Goal: Information Seeking & Learning: Learn about a topic

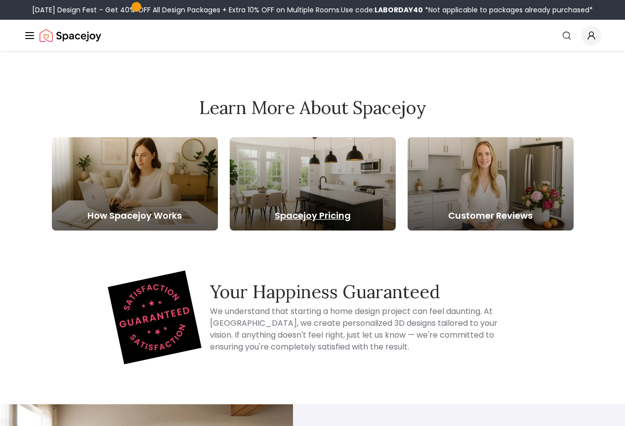
scroll to position [2510, 0]
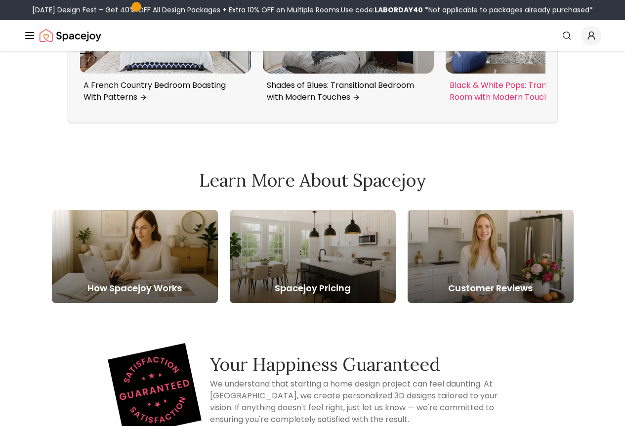
click at [545, 74] on img "3 / 6" at bounding box center [531, 22] width 171 height 103
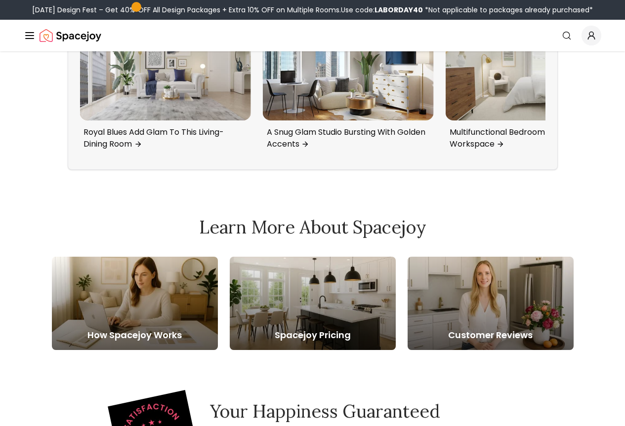
scroll to position [4012, 0]
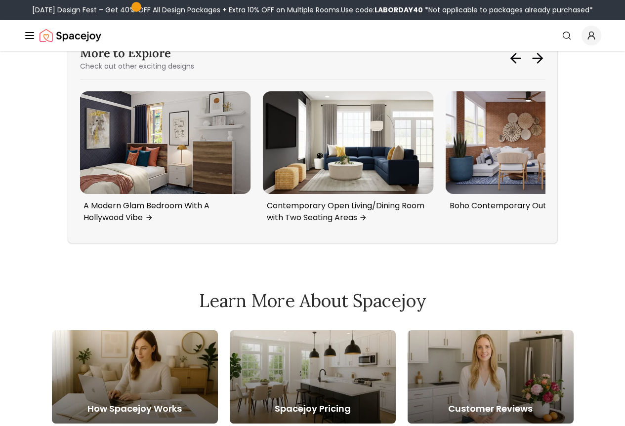
scroll to position [2434, 0]
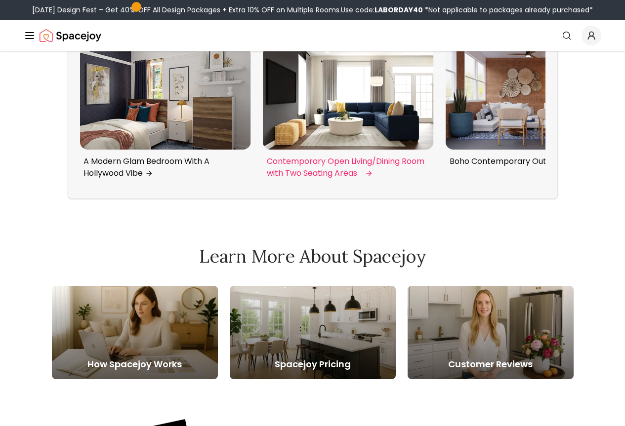
click at [394, 199] on div "More to Explore Check out other exciting designs Blush and Gray: Eclectic Glam …" at bounding box center [313, 94] width 490 height 210
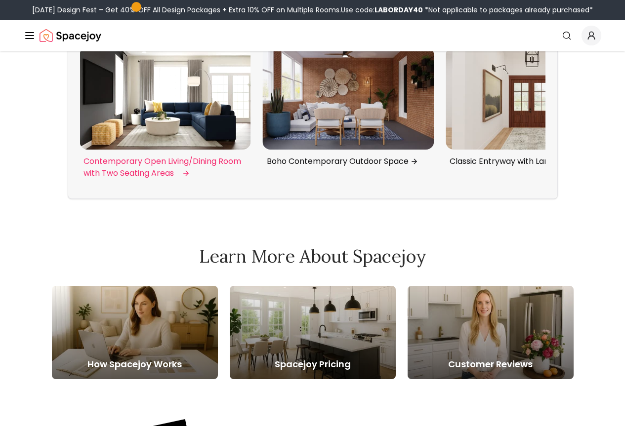
click at [114, 150] on img "3 / 6" at bounding box center [165, 98] width 171 height 103
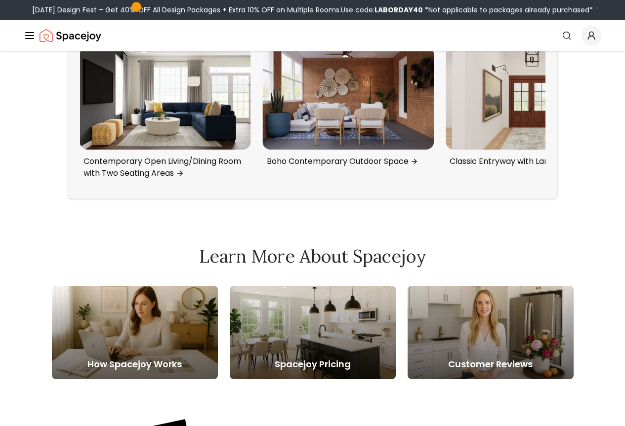
click at [558, 199] on div "More to Explore Check out other exciting designs Blush and Gray: Eclectic Glam …" at bounding box center [313, 94] width 490 height 210
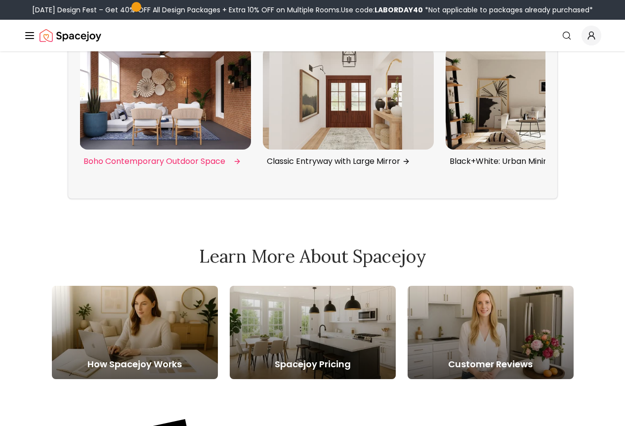
click at [111, 150] on img "4 / 6" at bounding box center [165, 98] width 171 height 103
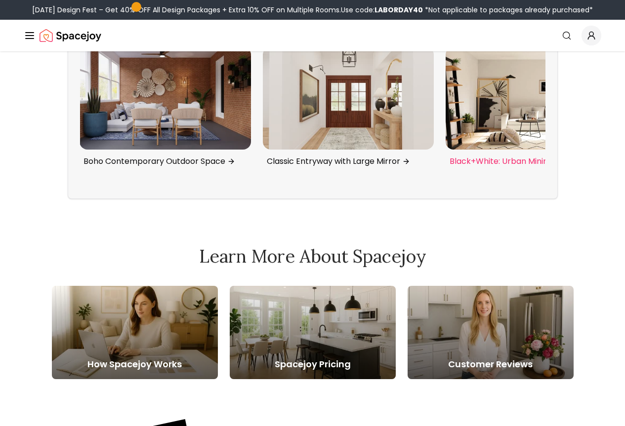
click at [498, 150] on img "6 / 6" at bounding box center [531, 98] width 171 height 103
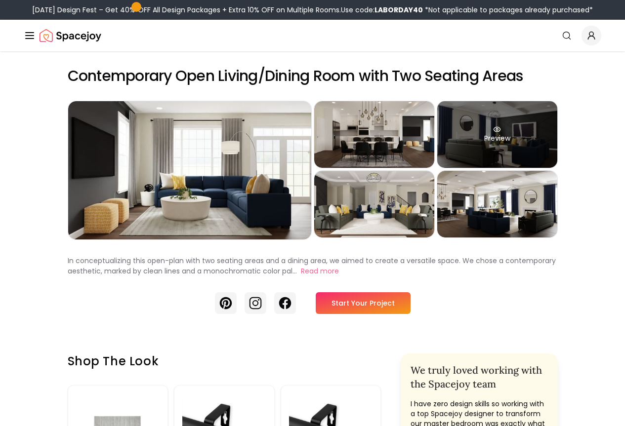
click at [526, 143] on div "Preview" at bounding box center [497, 134] width 120 height 67
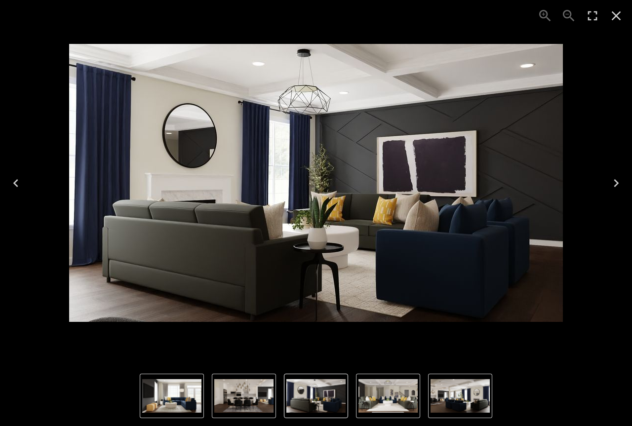
click at [604, 147] on div "3 of 5" at bounding box center [316, 183] width 616 height 350
click at [624, 114] on div "3 of 5" at bounding box center [316, 183] width 632 height 366
click at [621, 19] on icon "Close" at bounding box center [617, 16] width 16 height 16
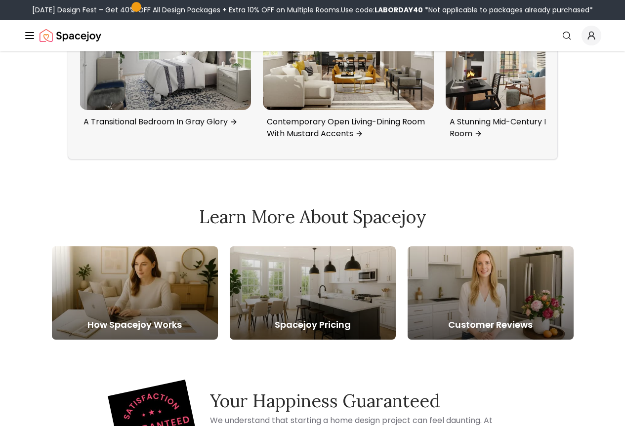
scroll to position [3210, 0]
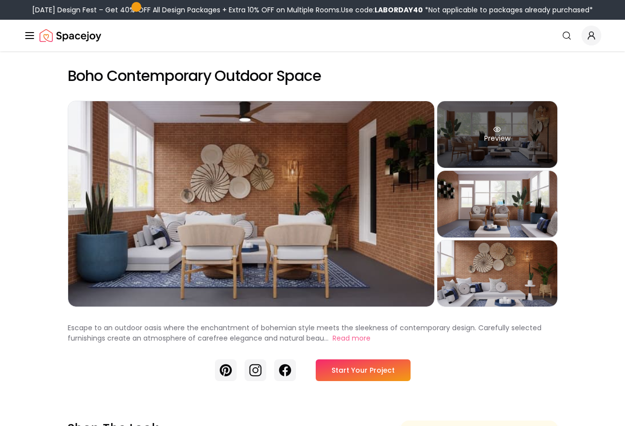
click at [557, 151] on div "Preview" at bounding box center [497, 134] width 120 height 67
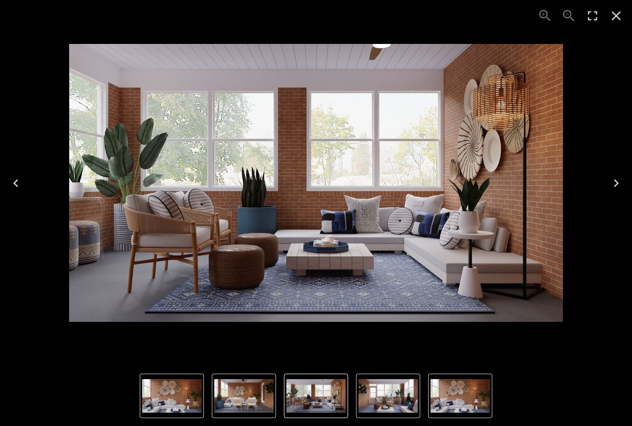
drag, startPoint x: 609, startPoint y: 19, endPoint x: 602, endPoint y: 27, distance: 9.8
click at [609, 19] on icon "Close" at bounding box center [617, 16] width 16 height 16
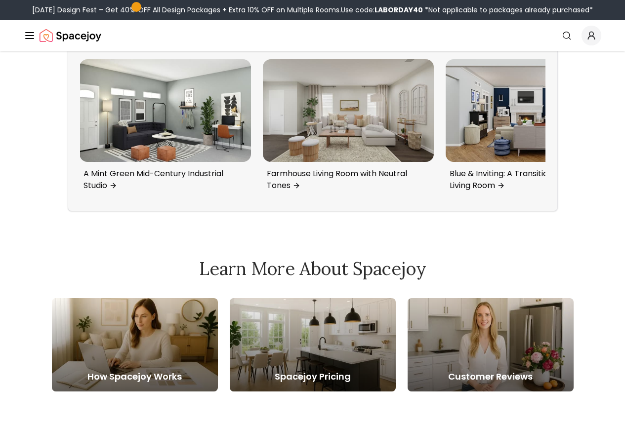
scroll to position [2618, 0]
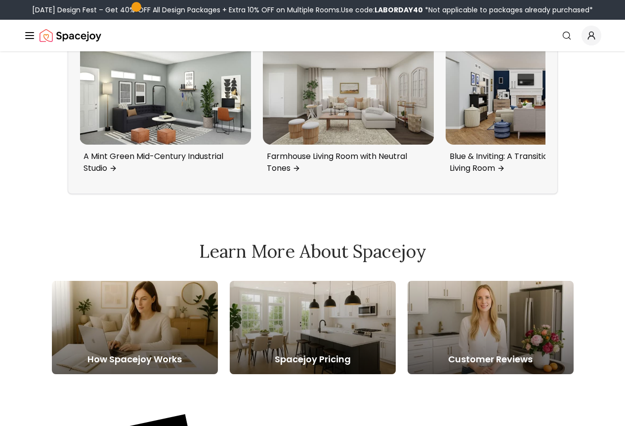
click at [558, 194] on div "More to Explore Check out other exciting designs Kids Nursery with Pink Tones A…" at bounding box center [313, 89] width 490 height 210
click at [545, 17] on icon at bounding box center [537, 9] width 16 height 16
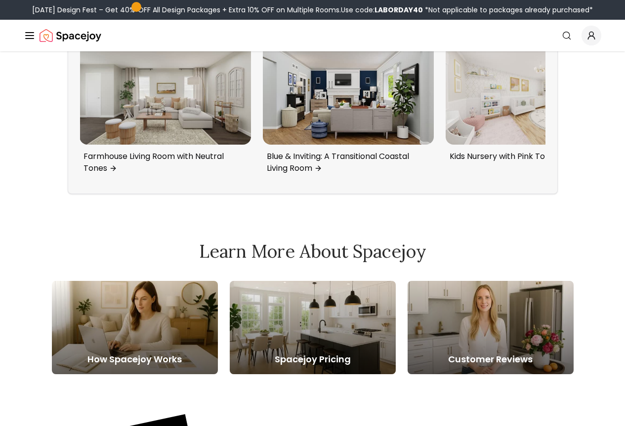
click at [545, 17] on icon at bounding box center [537, 9] width 16 height 16
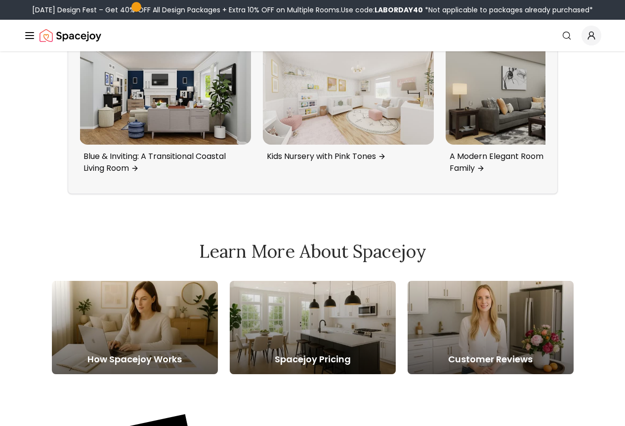
click at [545, 17] on icon at bounding box center [537, 9] width 16 height 16
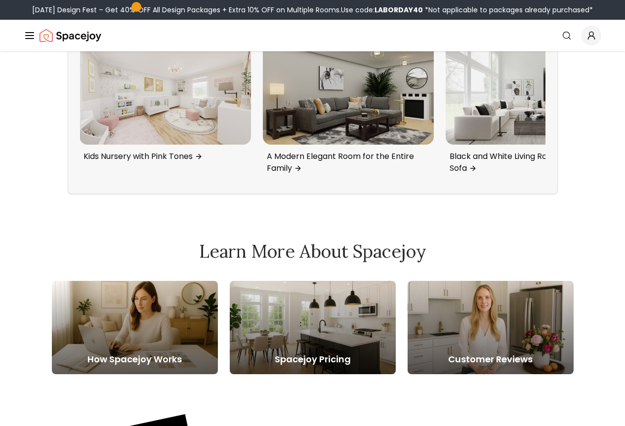
click at [542, 9] on icon at bounding box center [536, 9] width 9 height 0
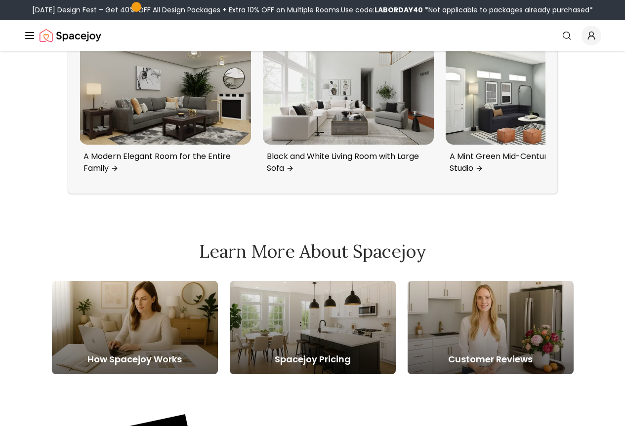
click at [542, 9] on icon at bounding box center [536, 9] width 9 height 0
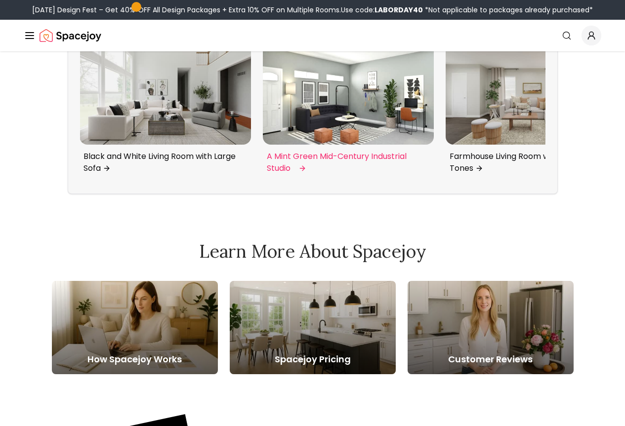
click at [323, 145] on img "6 / 6" at bounding box center [348, 93] width 171 height 103
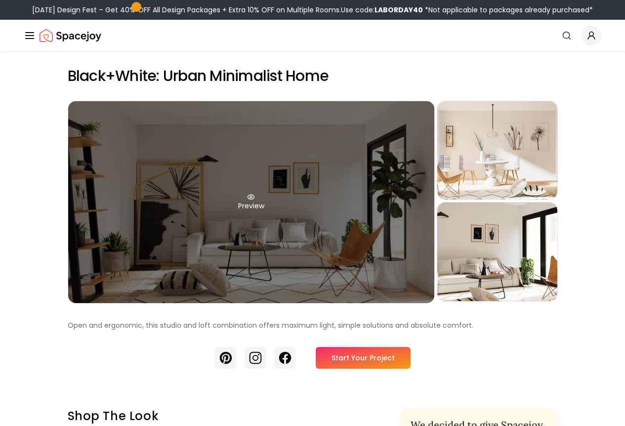
click at [325, 208] on div "Preview" at bounding box center [251, 202] width 366 height 202
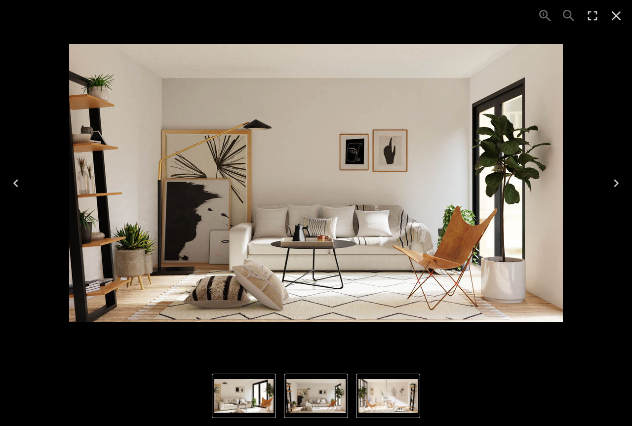
drag, startPoint x: 374, startPoint y: 185, endPoint x: 367, endPoint y: 113, distance: 73.0
click at [403, 21] on div "1 of 3" at bounding box center [316, 183] width 616 height 350
drag, startPoint x: 632, startPoint y: 74, endPoint x: 621, endPoint y: 12, distance: 62.6
click at [624, 72] on div "1 of 3" at bounding box center [316, 183] width 632 height 366
click at [621, 12] on icon "Close" at bounding box center [617, 16] width 16 height 16
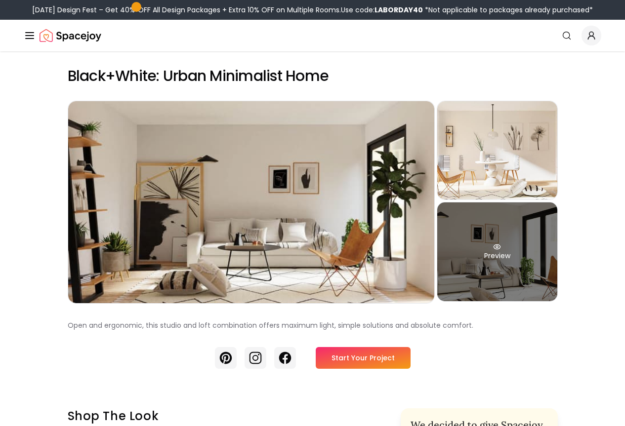
click at [557, 285] on div "Preview" at bounding box center [497, 252] width 120 height 98
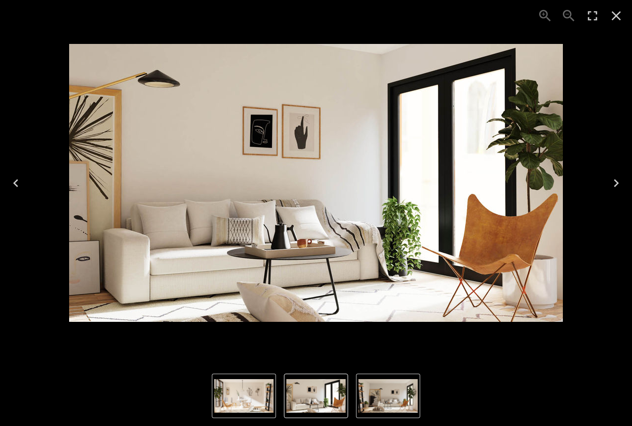
click at [622, 14] on icon "Close" at bounding box center [617, 16] width 16 height 16
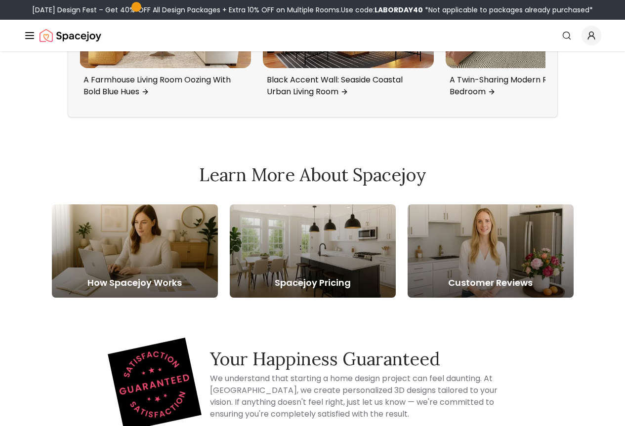
scroll to position [2478, 0]
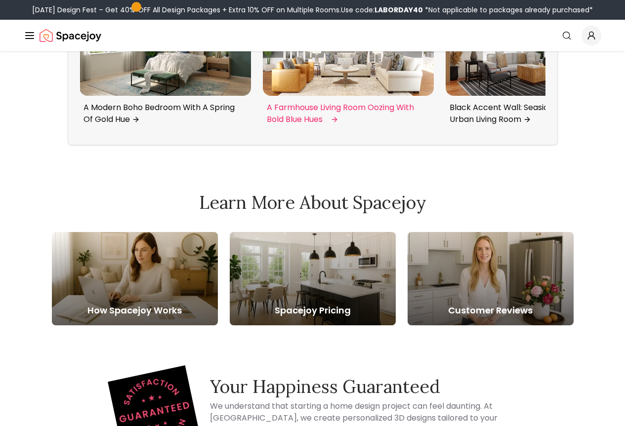
click at [337, 96] on img "6 / 6" at bounding box center [348, 44] width 171 height 103
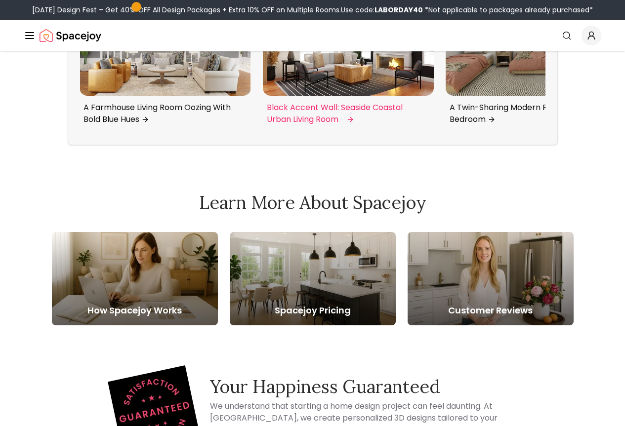
click at [336, 96] on img "1 / 6" at bounding box center [348, 44] width 171 height 103
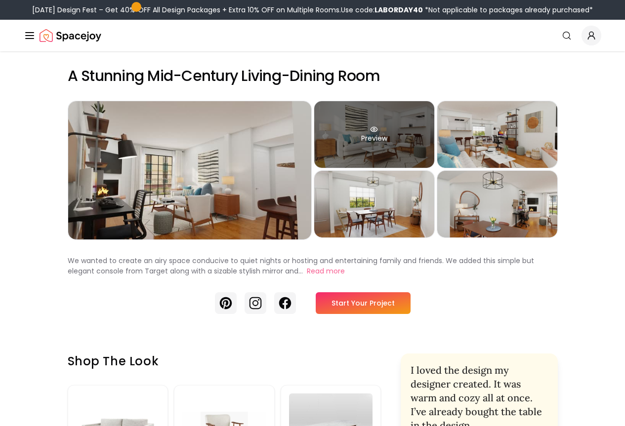
click at [398, 157] on div "Preview" at bounding box center [374, 134] width 120 height 67
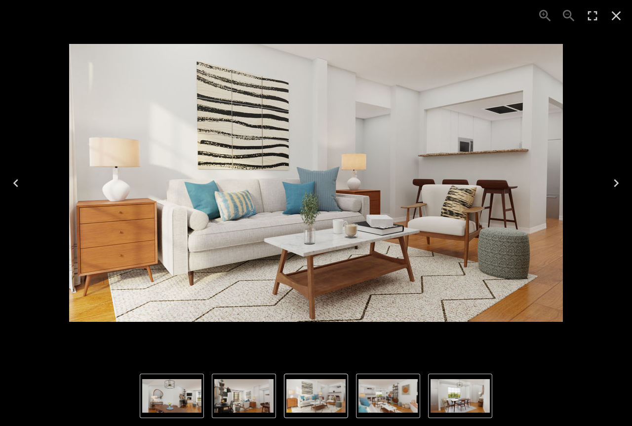
drag, startPoint x: 367, startPoint y: 127, endPoint x: 472, endPoint y: -29, distance: 187.9
drag, startPoint x: 342, startPoint y: 165, endPoint x: 403, endPoint y: 112, distance: 81.2
click at [403, 112] on img "2 of 5" at bounding box center [316, 183] width 494 height 278
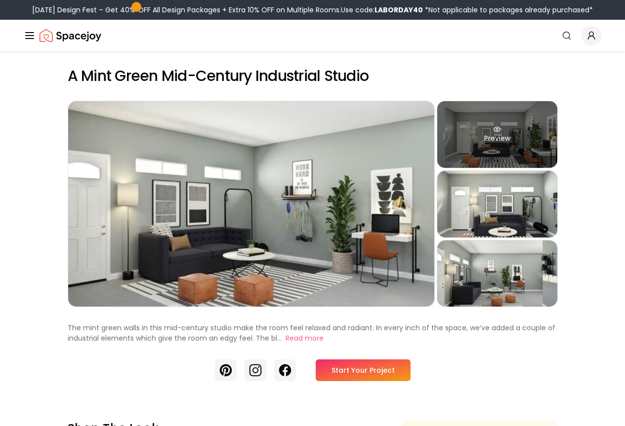
click at [557, 142] on div "Preview" at bounding box center [497, 134] width 120 height 67
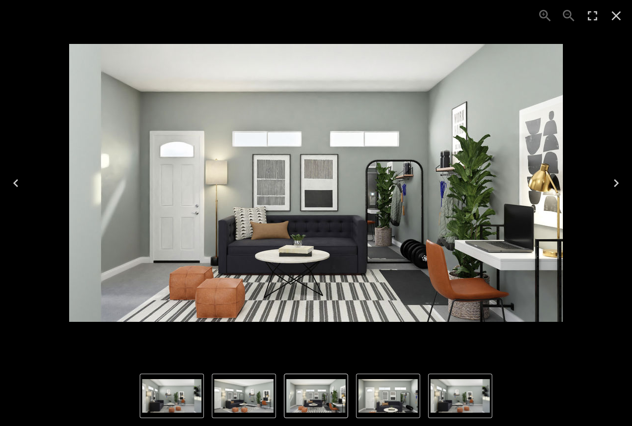
click at [563, 160] on img "2 of 4" at bounding box center [316, 183] width 494 height 278
click at [616, 23] on icon "Close" at bounding box center [617, 16] width 16 height 16
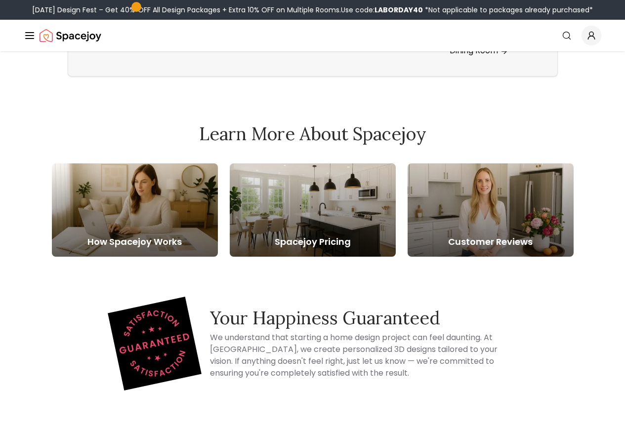
scroll to position [2124, 0]
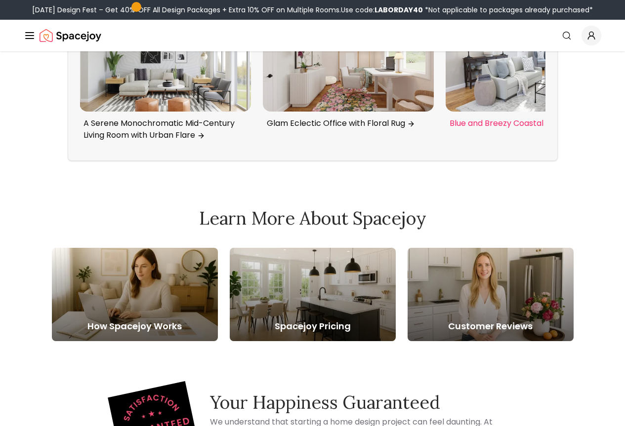
click at [497, 112] on img "4 / 6" at bounding box center [531, 60] width 171 height 103
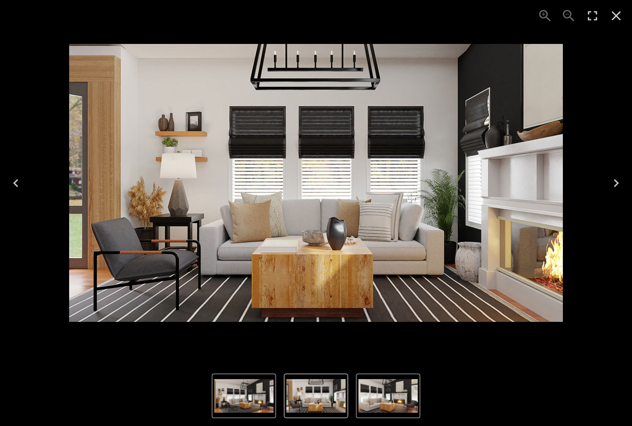
click at [612, 12] on icon "Close" at bounding box center [616, 15] width 9 height 9
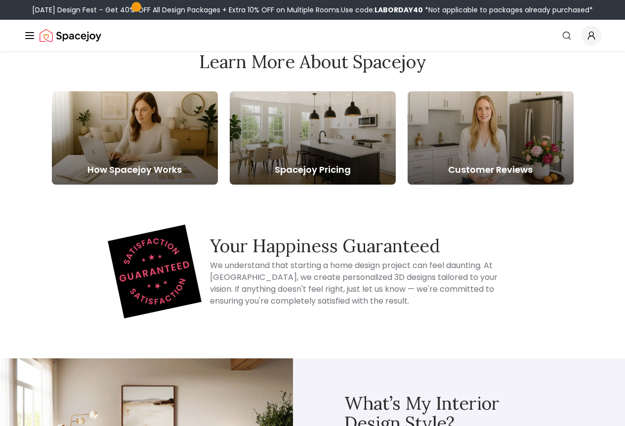
scroll to position [3130, 0]
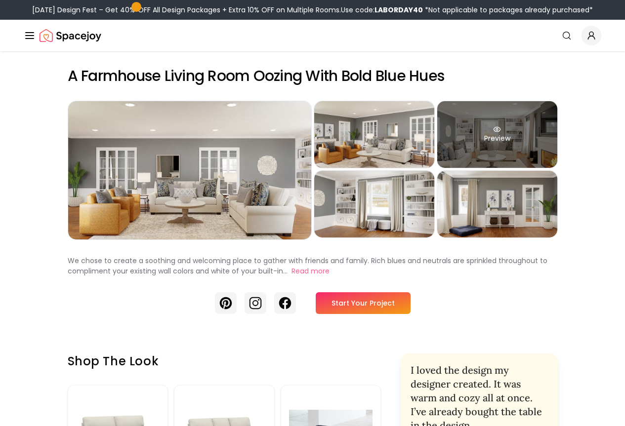
click at [541, 138] on div "Preview" at bounding box center [497, 134] width 120 height 67
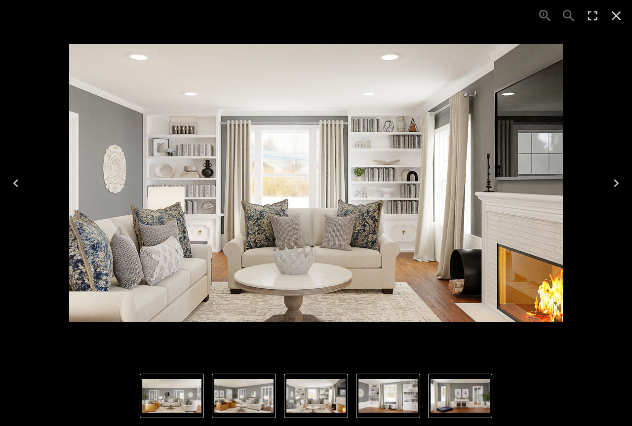
click at [624, 114] on div "3 of 5" at bounding box center [316, 183] width 632 height 366
click at [610, 11] on icon "Close" at bounding box center [617, 16] width 16 height 16
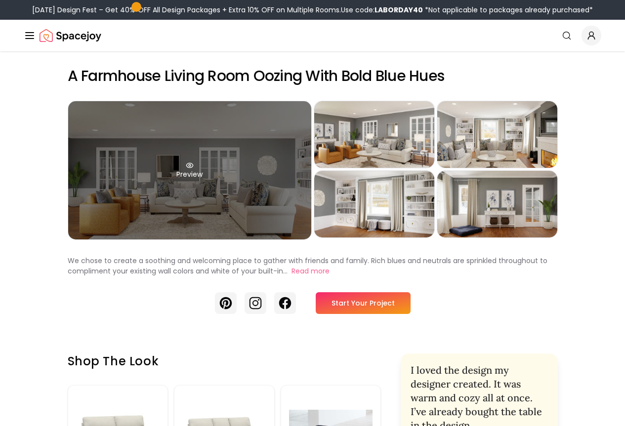
click at [244, 212] on div "Preview" at bounding box center [189, 170] width 243 height 138
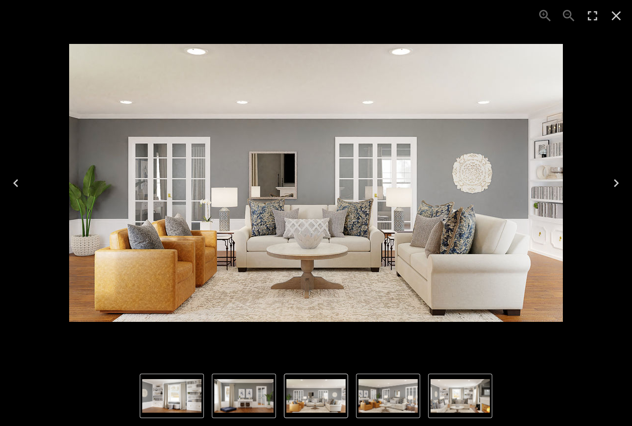
click at [612, 11] on icon "Close" at bounding box center [617, 16] width 16 height 16
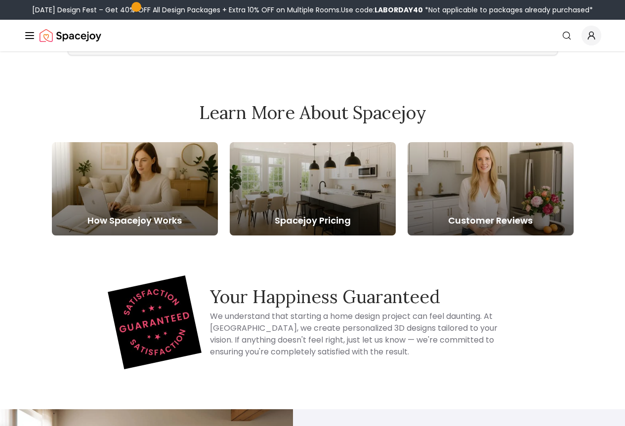
scroll to position [4544, 0]
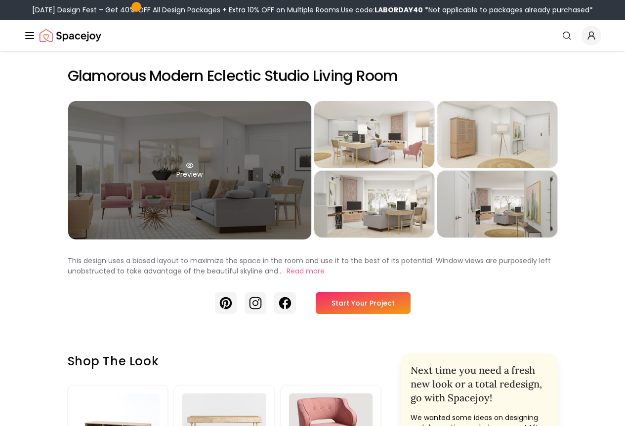
click at [219, 186] on div "Preview" at bounding box center [189, 170] width 243 height 138
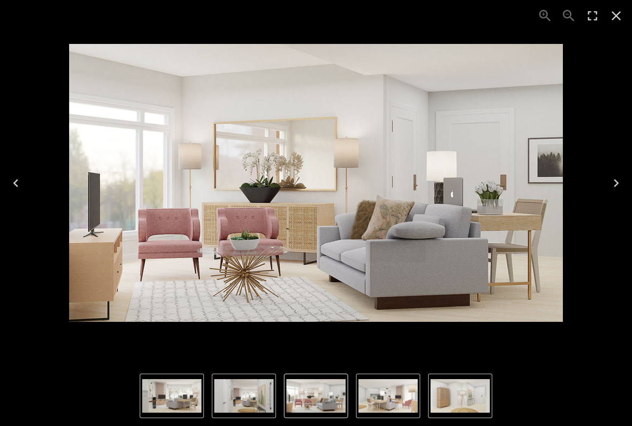
click at [335, 396] on img "1 of 5" at bounding box center [315, 396] width 59 height 34
click at [610, 115] on div "1 of 5" at bounding box center [316, 183] width 616 height 350
click at [616, 13] on icon "Close" at bounding box center [617, 16] width 16 height 16
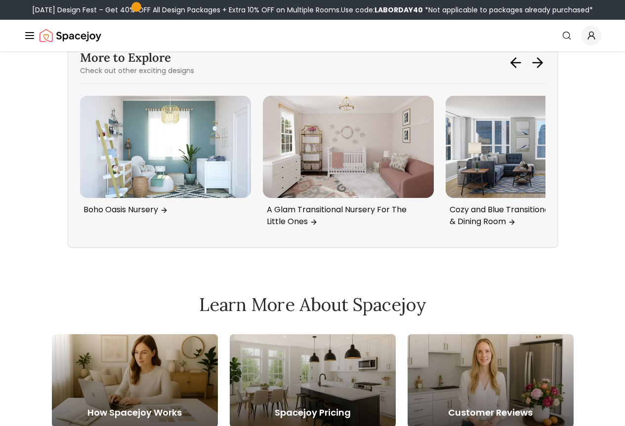
scroll to position [2321, 0]
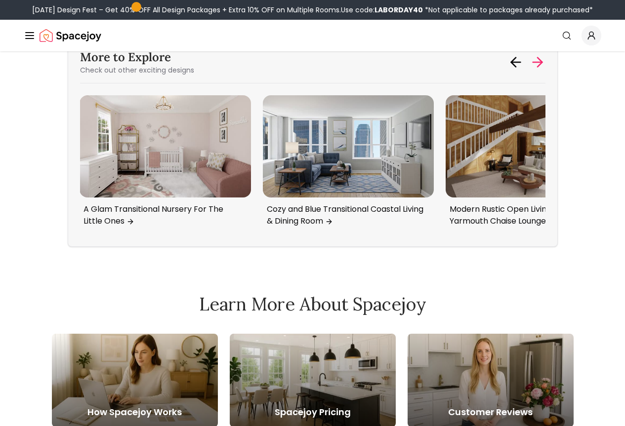
click at [542, 62] on icon at bounding box center [536, 62] width 9 height 0
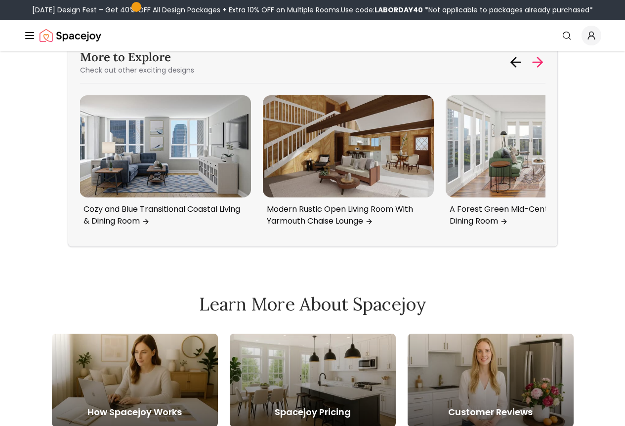
click at [542, 62] on icon at bounding box center [536, 62] width 9 height 0
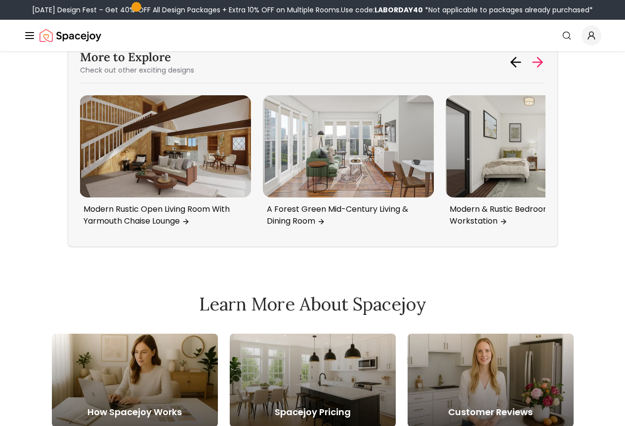
click at [542, 62] on icon at bounding box center [536, 62] width 9 height 0
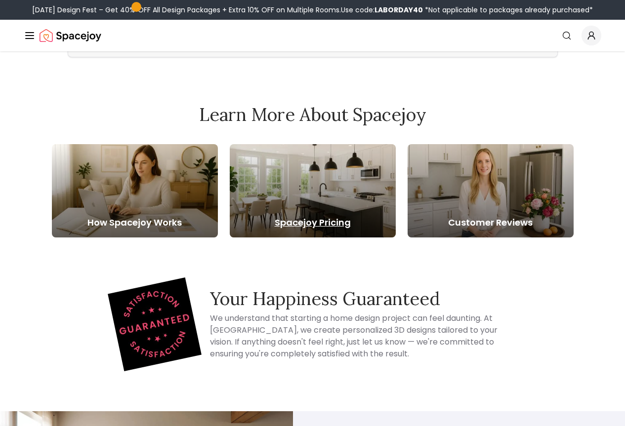
scroll to position [2420, 0]
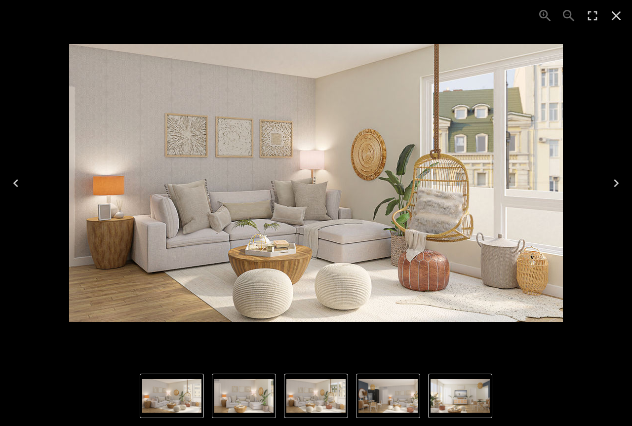
click at [595, 125] on div "3 of 5" at bounding box center [316, 183] width 616 height 350
click at [616, 25] on button "Close" at bounding box center [617, 16] width 24 height 24
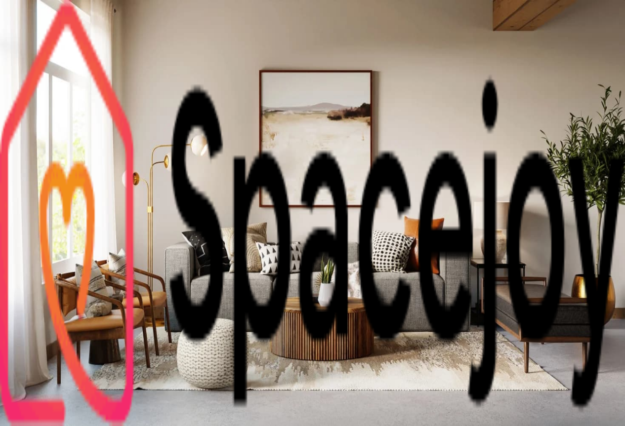
click at [591, 240] on div "Preview" at bounding box center [312, 247] width 617 height 14
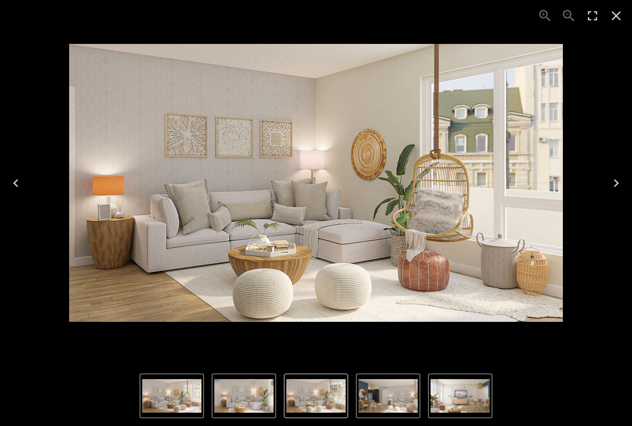
click at [609, 15] on icon "Close" at bounding box center [617, 16] width 16 height 16
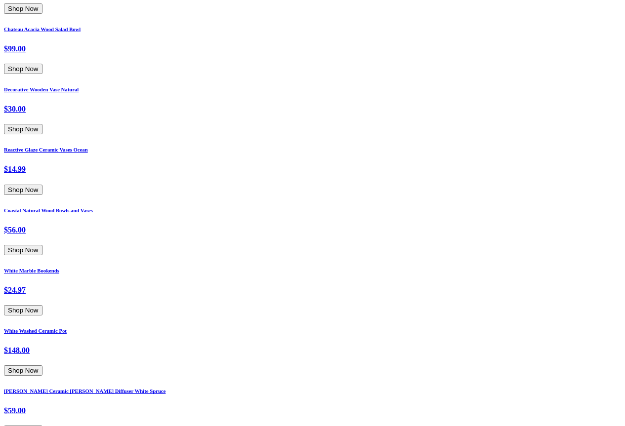
scroll to position [4248, 0]
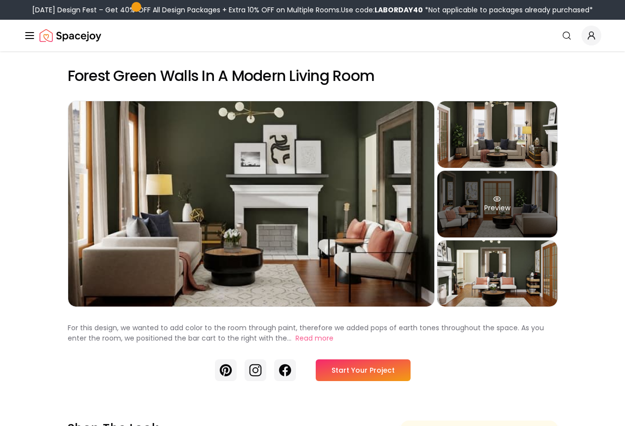
click at [557, 238] on div "Preview" at bounding box center [497, 204] width 120 height 67
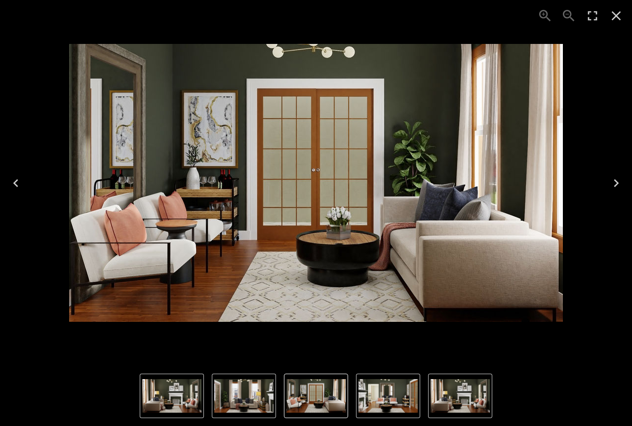
drag, startPoint x: 614, startPoint y: 18, endPoint x: 582, endPoint y: 7, distance: 34.1
click at [614, 18] on icon "Close" at bounding box center [616, 15] width 9 height 9
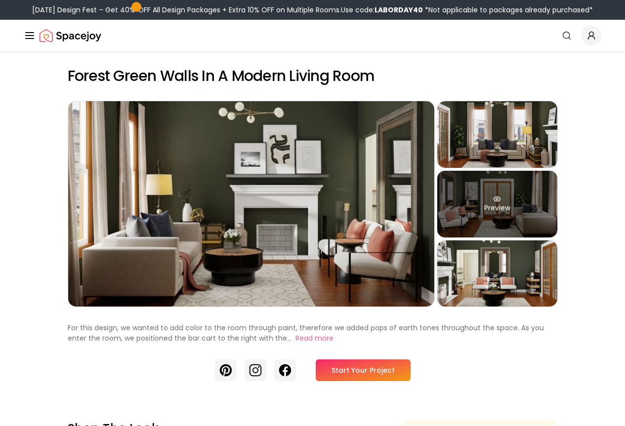
click at [557, 229] on div "Preview" at bounding box center [497, 204] width 120 height 67
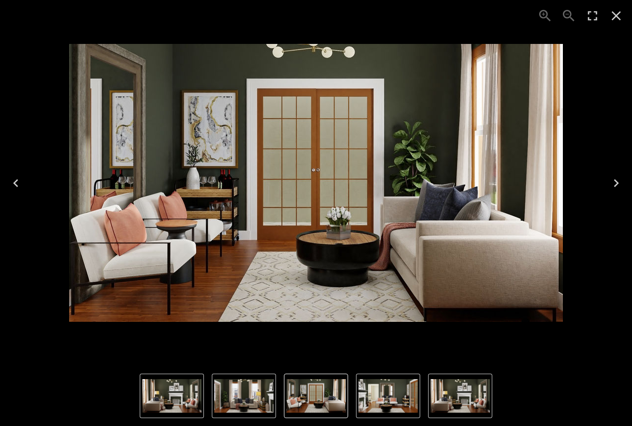
drag, startPoint x: 383, startPoint y: 229, endPoint x: 389, endPoint y: 194, distance: 36.1
click at [383, 229] on img "3 of 4" at bounding box center [316, 183] width 494 height 278
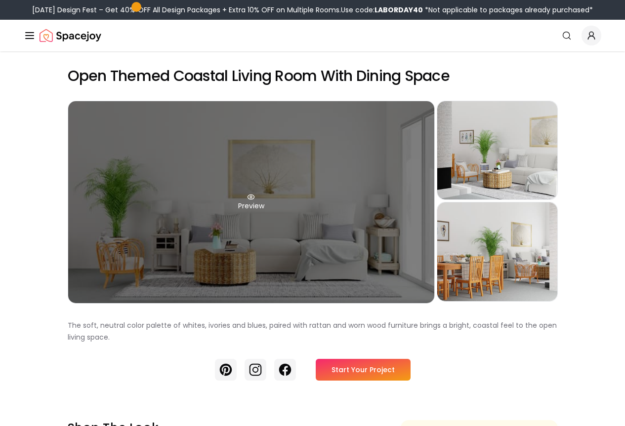
click at [362, 207] on div "Preview" at bounding box center [251, 202] width 366 height 202
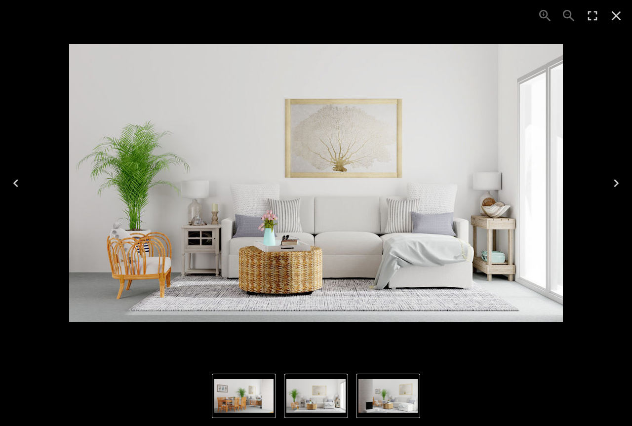
click at [594, 114] on div "1 of 3" at bounding box center [316, 183] width 616 height 350
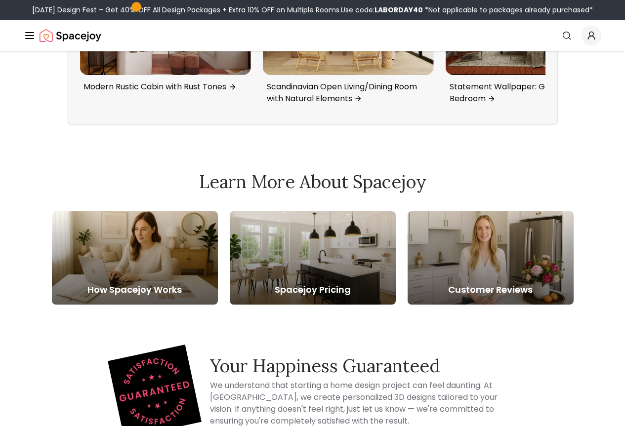
scroll to position [2568, 0]
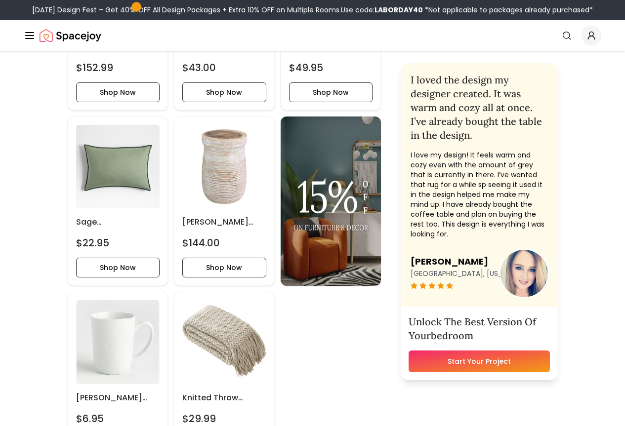
scroll to position [2239, 0]
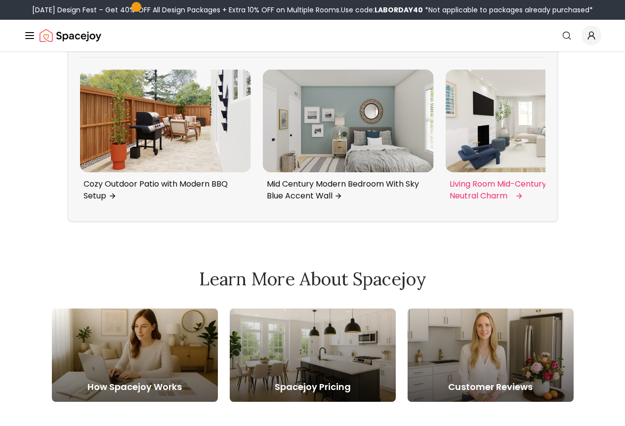
click at [535, 172] on img "4 / 6" at bounding box center [531, 121] width 171 height 103
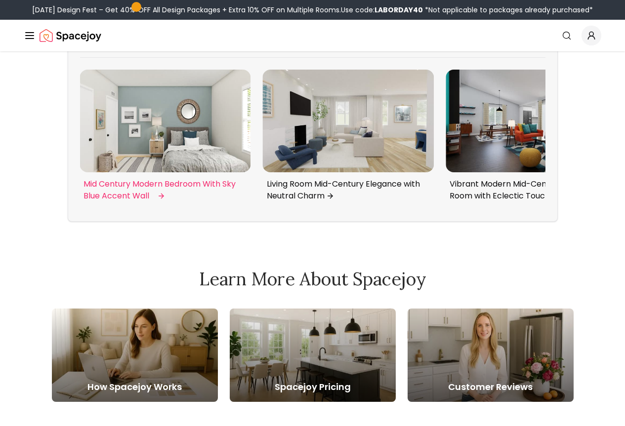
click at [165, 172] on img "3 / 6" at bounding box center [165, 121] width 171 height 103
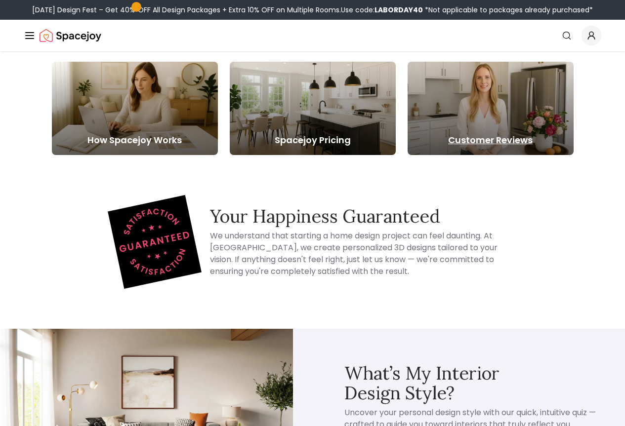
scroll to position [2288, 0]
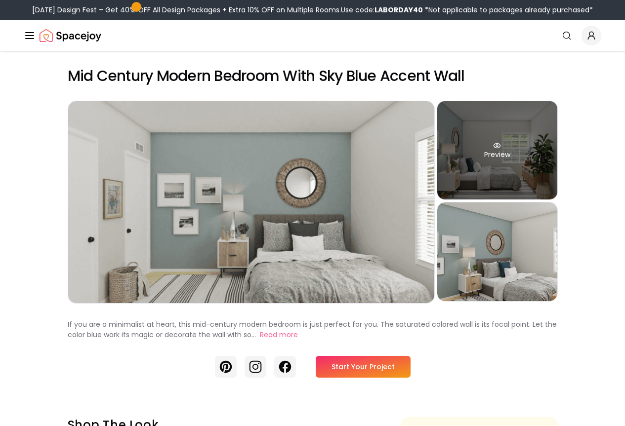
click at [488, 151] on div "Preview" at bounding box center [497, 150] width 120 height 98
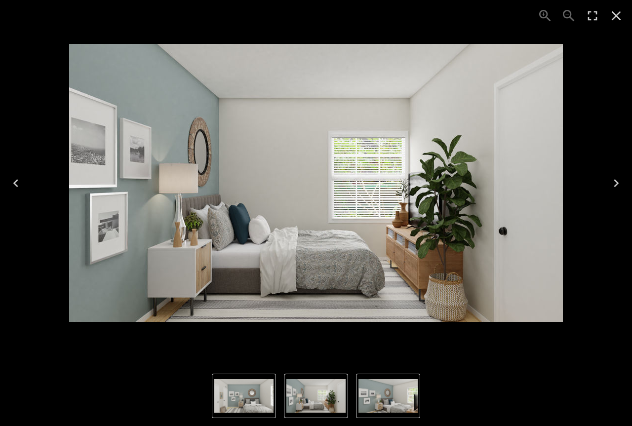
drag, startPoint x: 396, startPoint y: 215, endPoint x: 486, endPoint y: -60, distance: 289.4
click at [613, 4] on button "Close" at bounding box center [617, 16] width 24 height 24
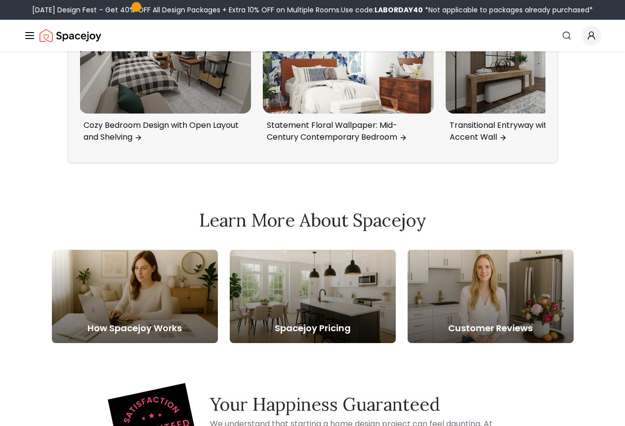
scroll to position [2235, 0]
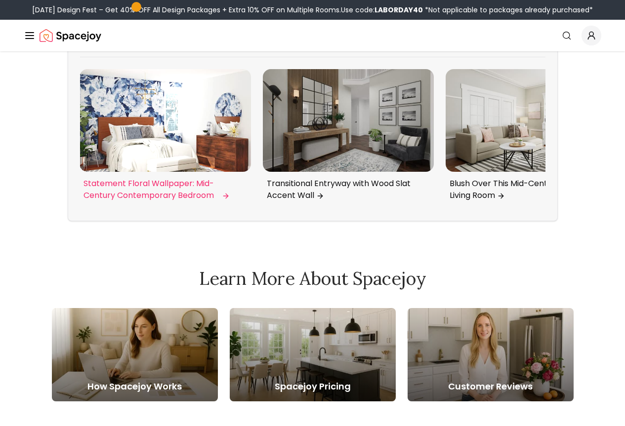
click at [166, 172] on img "6 / 6" at bounding box center [165, 120] width 171 height 103
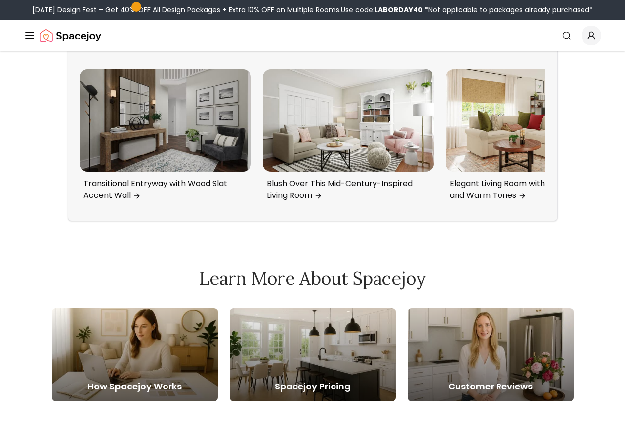
click at [545, 44] on icon at bounding box center [537, 36] width 16 height 16
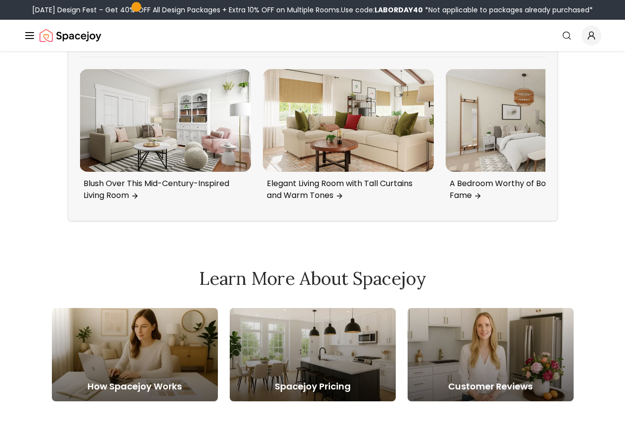
click at [545, 44] on icon at bounding box center [537, 36] width 16 height 16
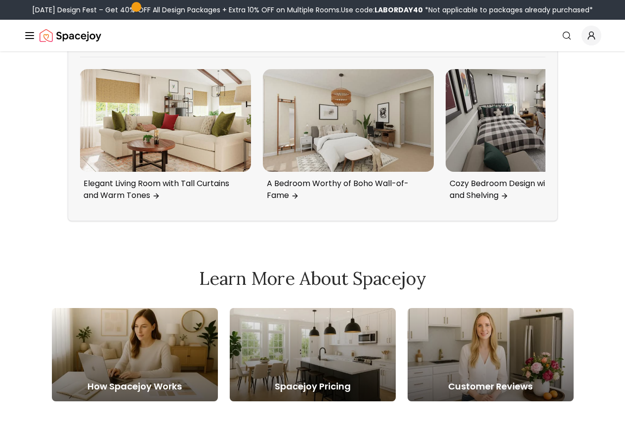
click at [545, 44] on icon at bounding box center [537, 36] width 16 height 16
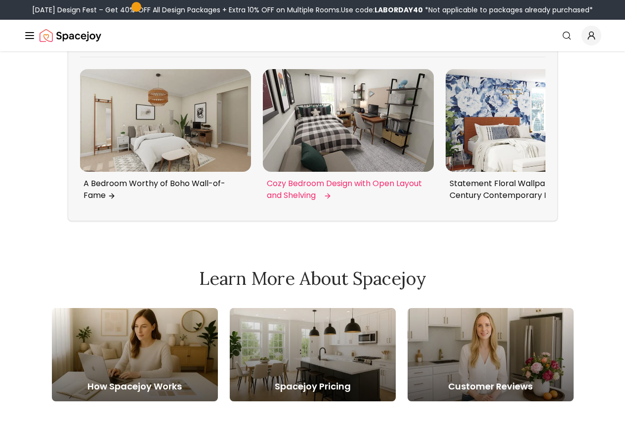
click at [370, 172] on img "5 / 6" at bounding box center [348, 120] width 171 height 103
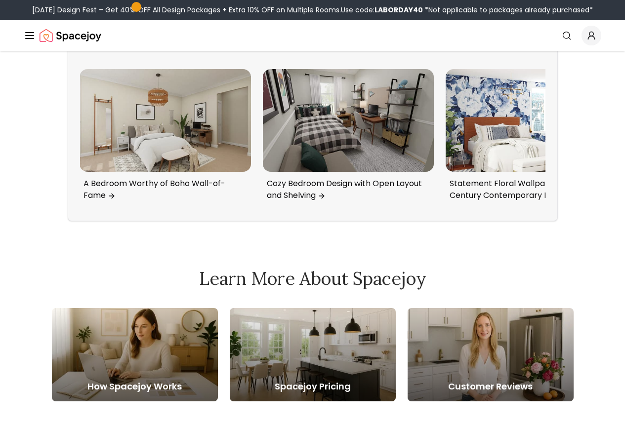
click at [558, 221] on div "More to Explore Check out other exciting designs Transitional Entryway with Woo…" at bounding box center [313, 116] width 490 height 210
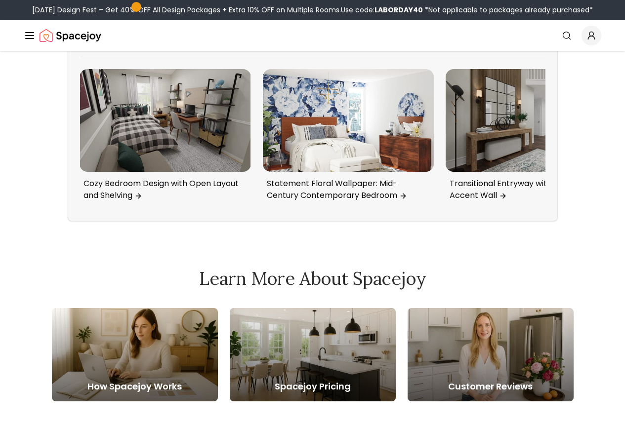
click at [545, 44] on icon at bounding box center [537, 36] width 16 height 16
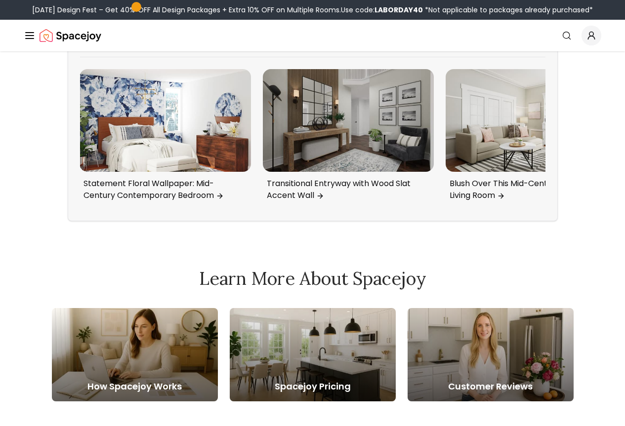
click at [545, 44] on icon at bounding box center [537, 36] width 16 height 16
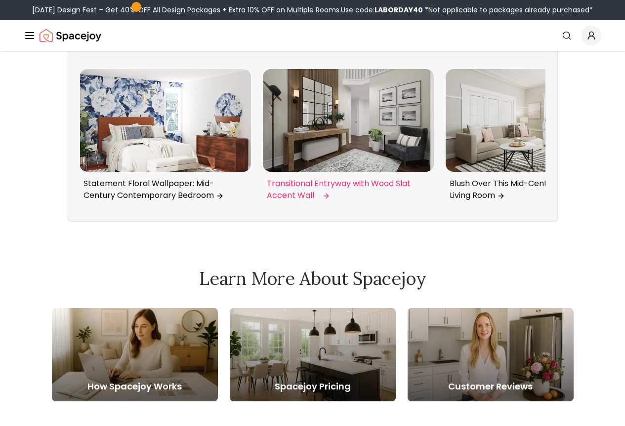
click at [284, 172] on img "1 / 6" at bounding box center [348, 120] width 171 height 103
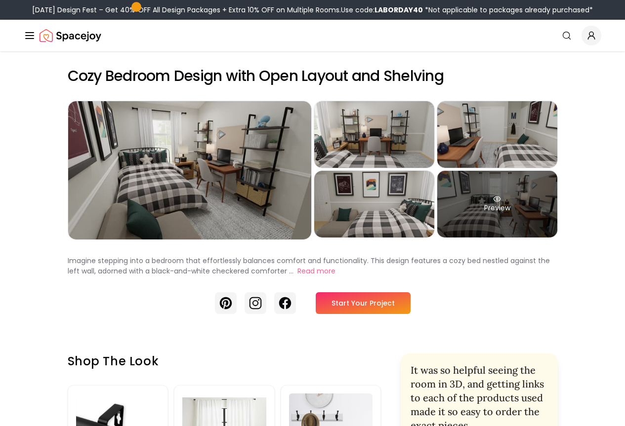
click at [529, 214] on div "Preview" at bounding box center [497, 204] width 120 height 67
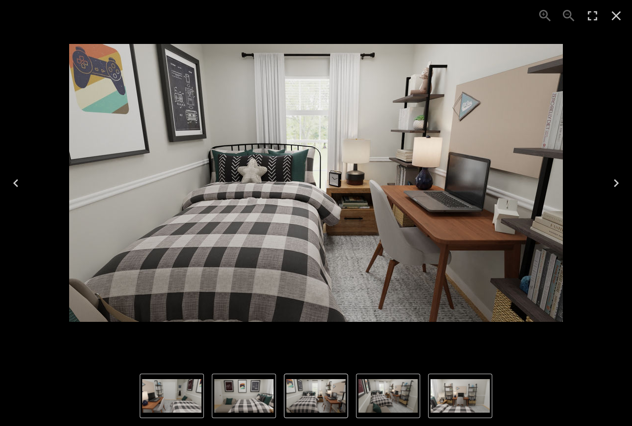
click at [366, 396] on img "1 of 5" at bounding box center [388, 396] width 59 height 34
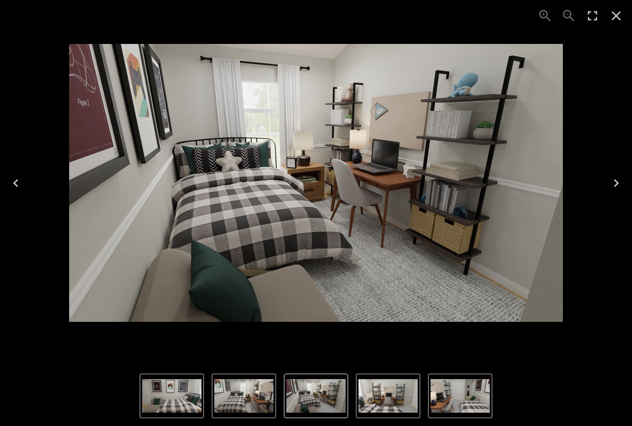
click at [412, 402] on img "2 of 5" at bounding box center [388, 396] width 59 height 34
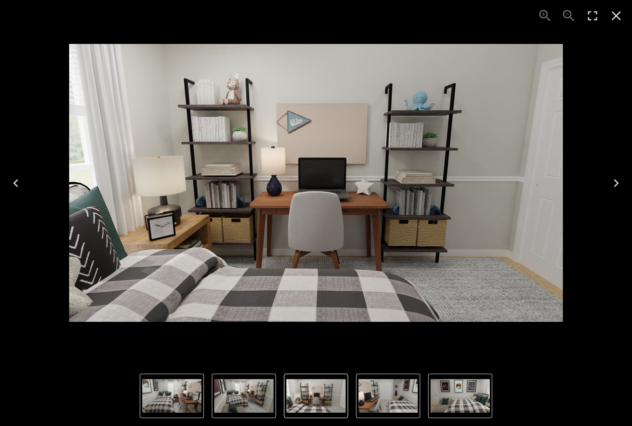
click at [601, 245] on div "2 of 5" at bounding box center [316, 183] width 616 height 350
click at [624, 13] on button "Close" at bounding box center [617, 16] width 24 height 24
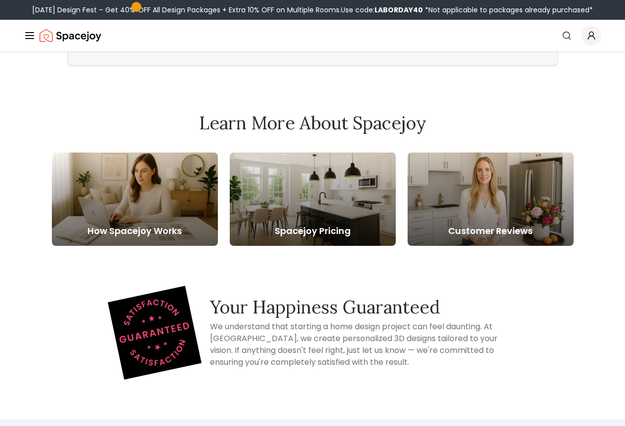
scroll to position [2968, 0]
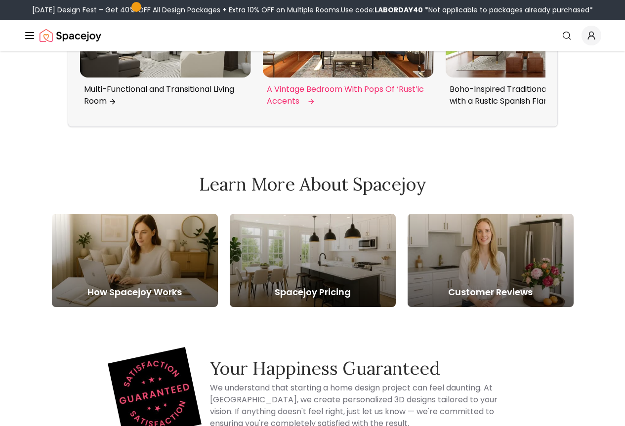
click at [309, 78] on img "2 / 6" at bounding box center [348, 26] width 171 height 103
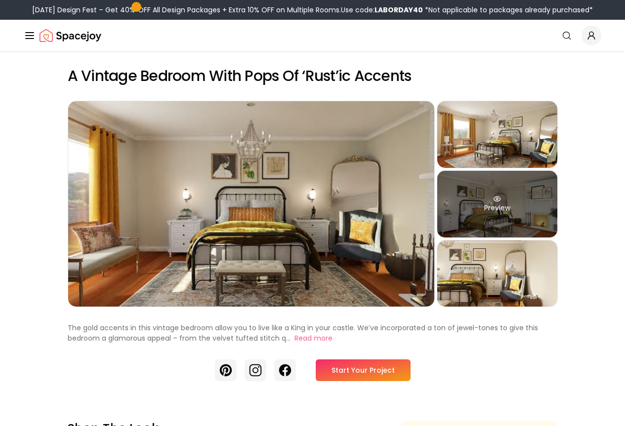
click at [553, 215] on div "Preview" at bounding box center [497, 204] width 120 height 67
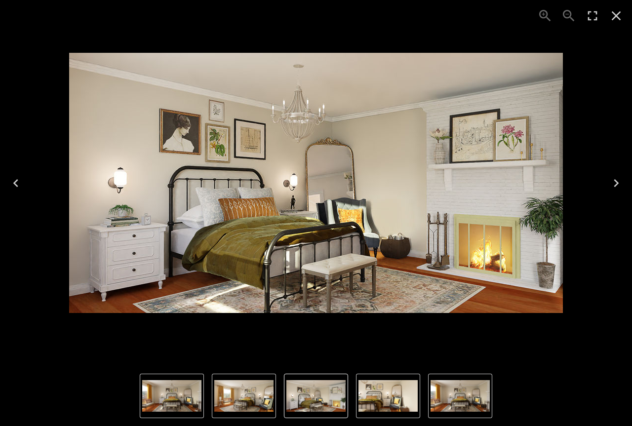
click at [323, 397] on img "3 of 4" at bounding box center [315, 395] width 59 height 31
click at [366, 399] on img "4 of 4" at bounding box center [388, 395] width 59 height 31
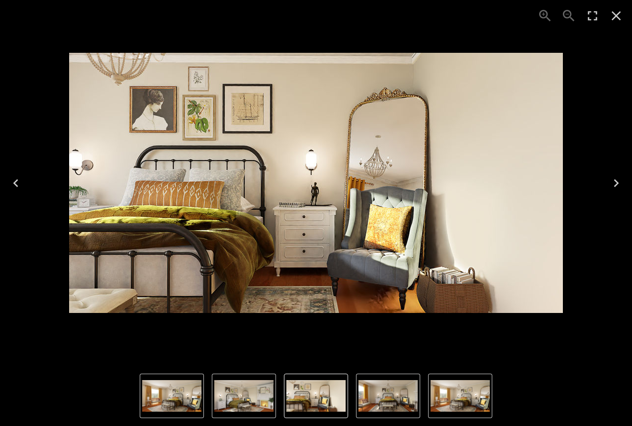
click at [276, 399] on button "3 of 4" at bounding box center [244, 396] width 64 height 44
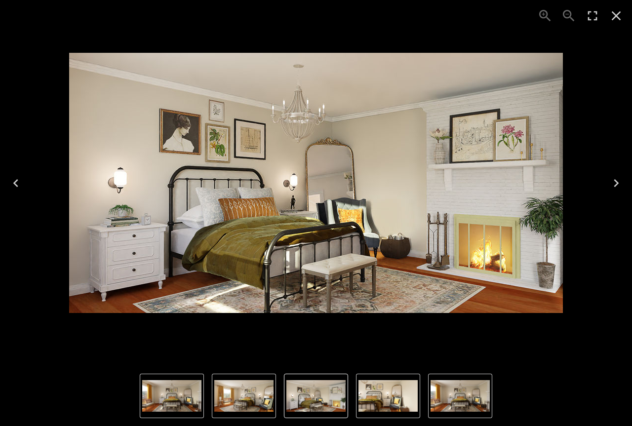
click at [266, 401] on img "2 of 4" at bounding box center [243, 395] width 59 height 31
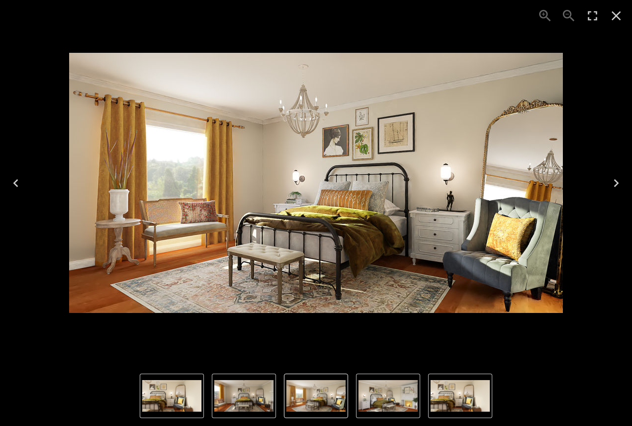
click at [305, 392] on img "2 of 4" at bounding box center [315, 395] width 59 height 31
click at [388, 406] on img "3 of 4" at bounding box center [388, 395] width 59 height 31
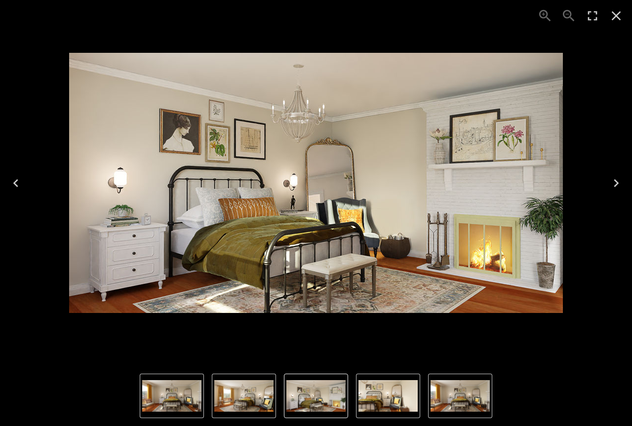
click at [264, 397] on img "2 of 4" at bounding box center [243, 395] width 59 height 31
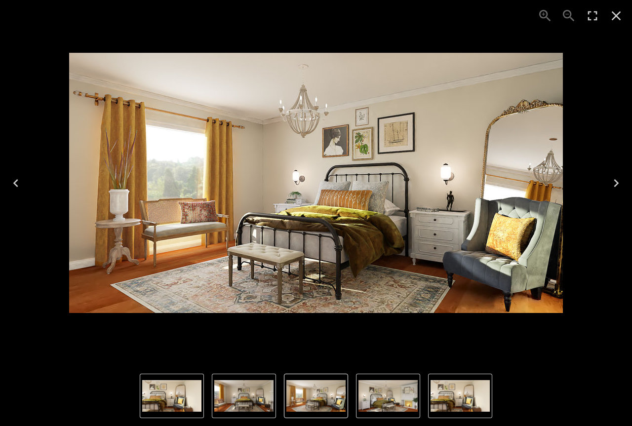
drag, startPoint x: 406, startPoint y: 206, endPoint x: 483, endPoint y: -60, distance: 277.1
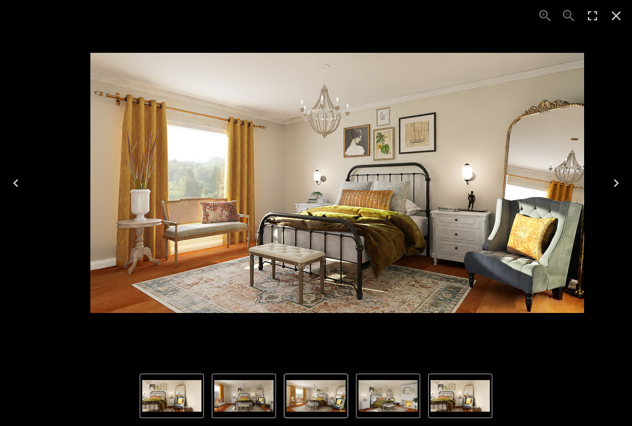
drag, startPoint x: 376, startPoint y: 161, endPoint x: 426, endPoint y: 119, distance: 65.6
click at [426, 119] on img "2 of 4" at bounding box center [337, 183] width 494 height 260
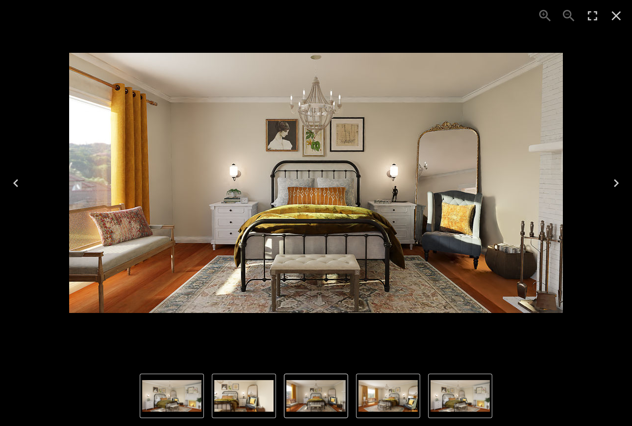
click at [621, 19] on icon "Close" at bounding box center [617, 16] width 16 height 16
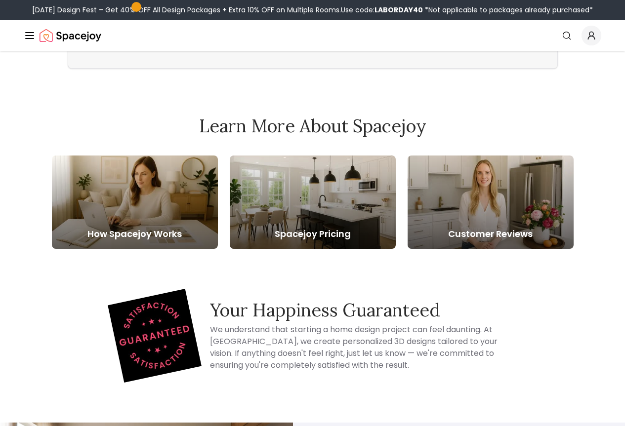
scroll to position [3231, 0]
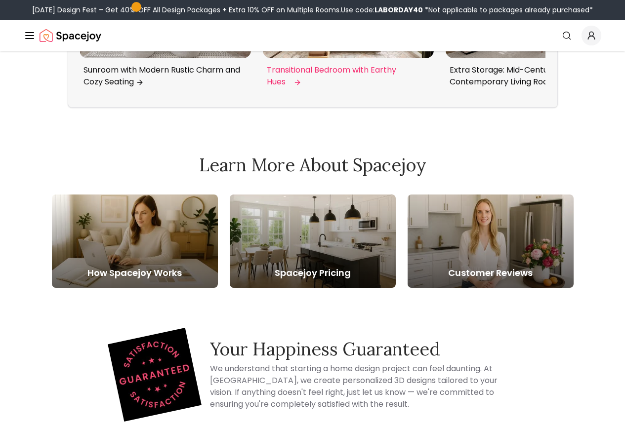
click at [377, 59] on img "4 / 6" at bounding box center [348, 7] width 171 height 103
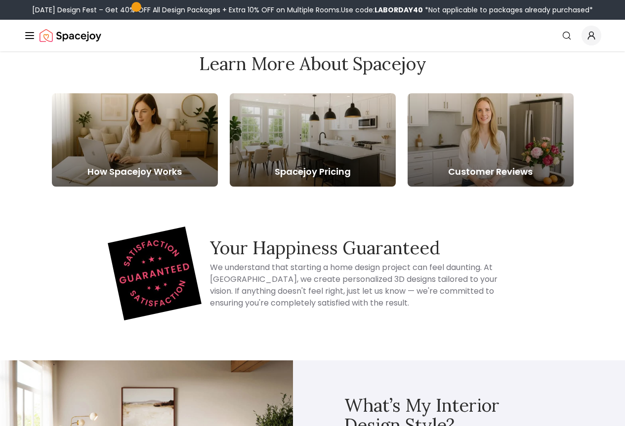
scroll to position [1866, 0]
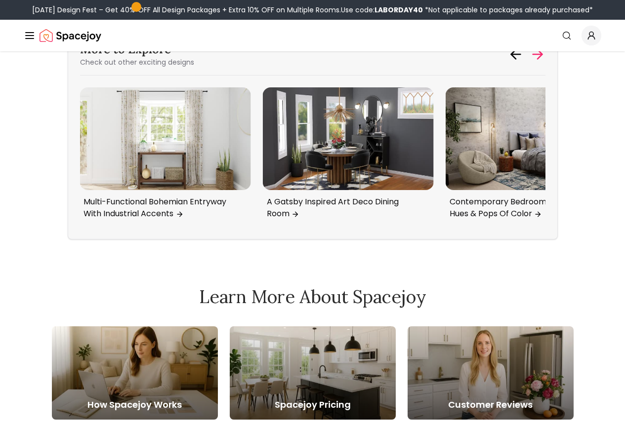
click at [545, 62] on icon at bounding box center [537, 54] width 16 height 16
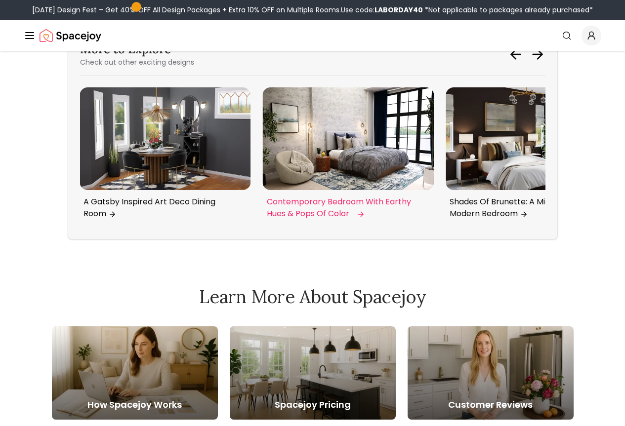
click at [354, 190] on img "4 / 6" at bounding box center [348, 138] width 171 height 103
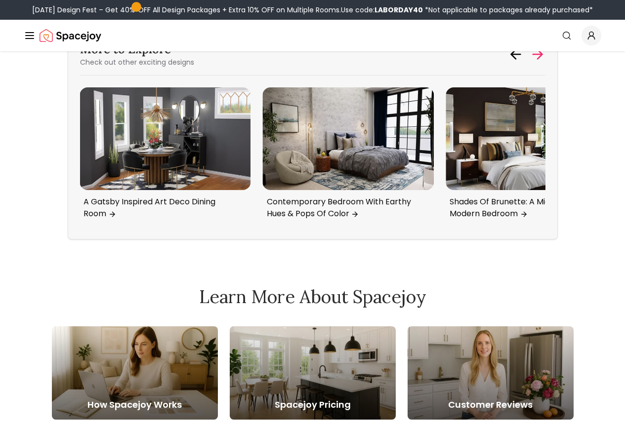
click at [545, 62] on icon at bounding box center [537, 54] width 16 height 16
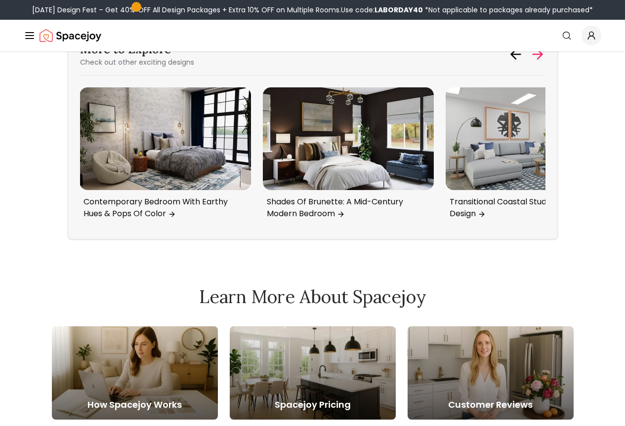
click at [545, 62] on icon at bounding box center [537, 54] width 16 height 16
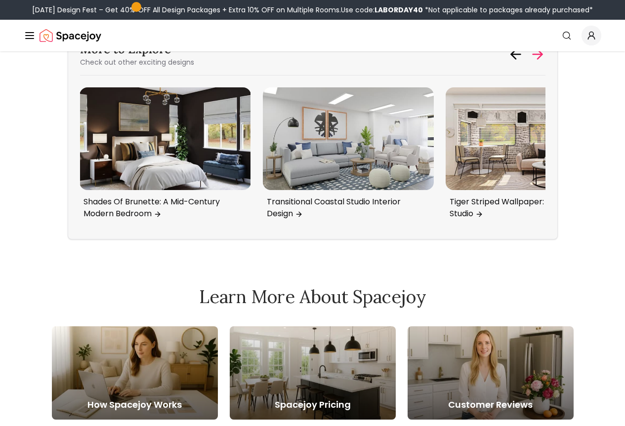
click at [545, 62] on icon at bounding box center [537, 54] width 16 height 16
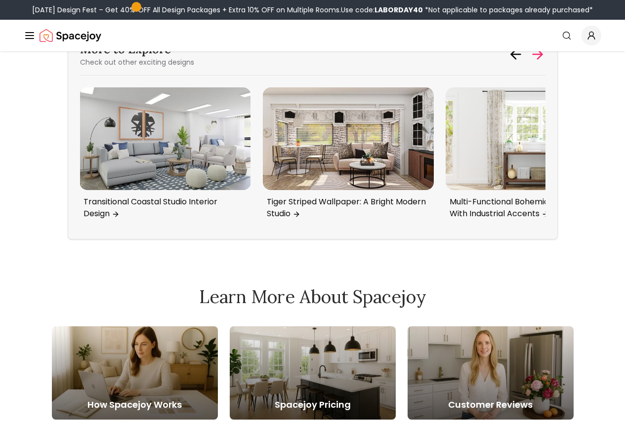
click at [545, 62] on icon at bounding box center [537, 54] width 16 height 16
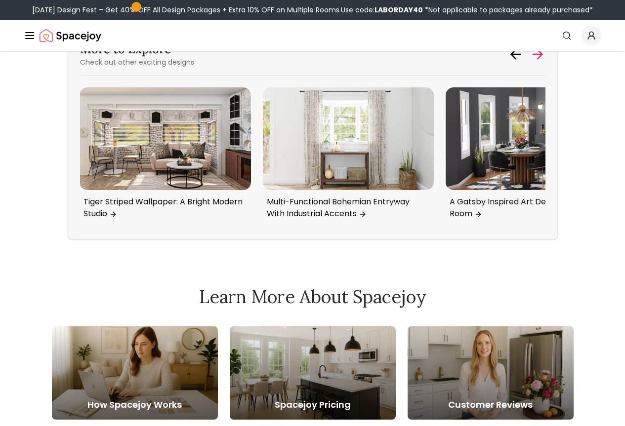
click at [545, 62] on icon at bounding box center [537, 54] width 16 height 16
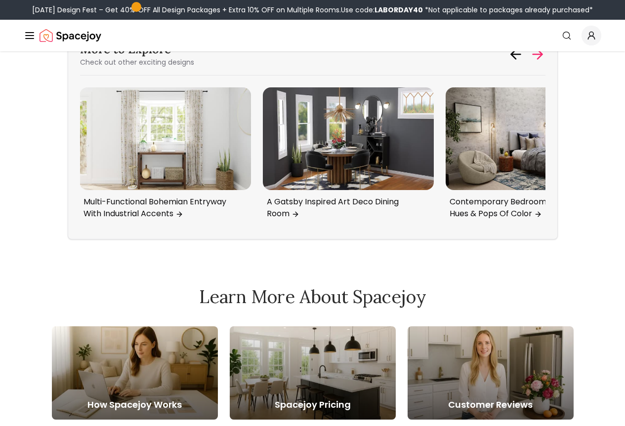
click at [545, 62] on icon at bounding box center [537, 54] width 16 height 16
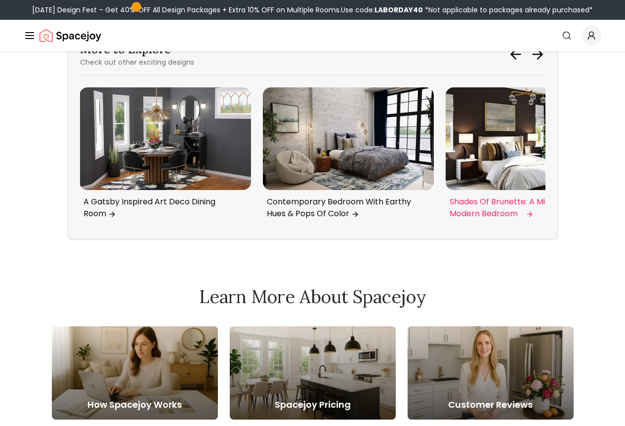
click at [525, 190] on img "5 / 6" at bounding box center [531, 138] width 171 height 103
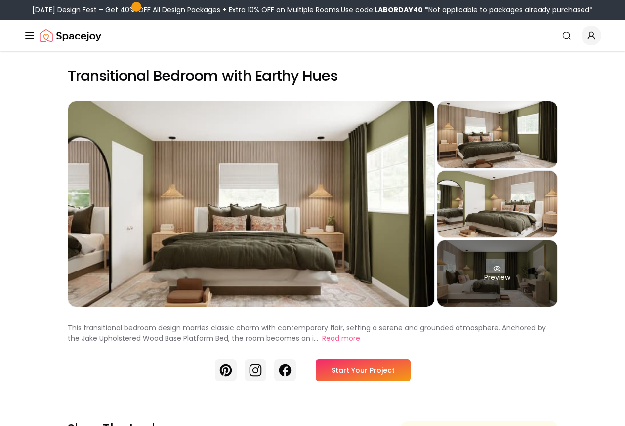
click at [529, 307] on div "Preview" at bounding box center [497, 274] width 120 height 67
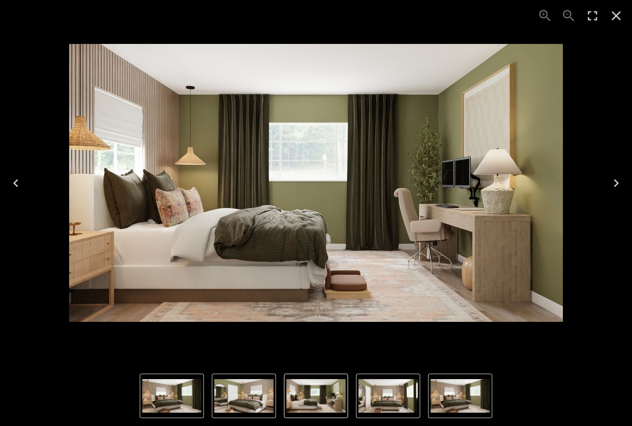
drag, startPoint x: 583, startPoint y: 120, endPoint x: 632, endPoint y: 24, distance: 106.9
click at [585, 117] on div "4 of 4" at bounding box center [316, 183] width 616 height 350
click at [616, 10] on icon "Close" at bounding box center [617, 16] width 16 height 16
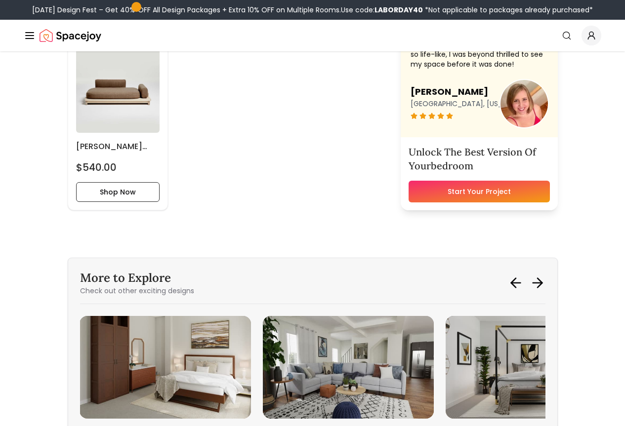
scroll to position [2307, 0]
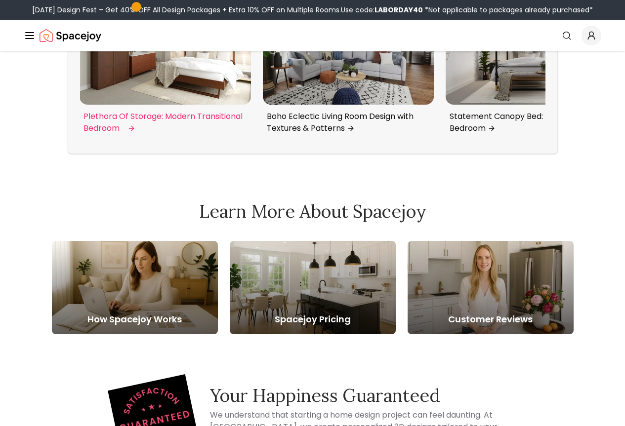
click at [157, 105] on img "4 / 6" at bounding box center [165, 53] width 171 height 103
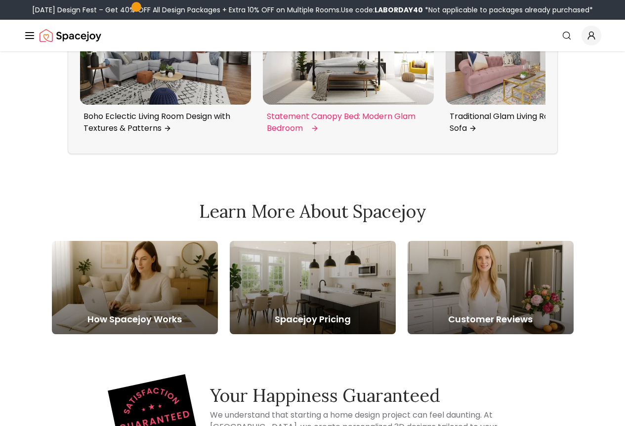
click at [357, 105] on img "6 / 6" at bounding box center [348, 53] width 171 height 103
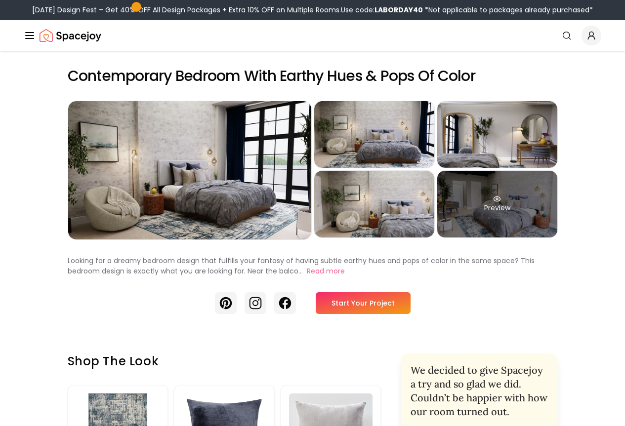
click at [555, 229] on div "Preview" at bounding box center [497, 204] width 120 height 67
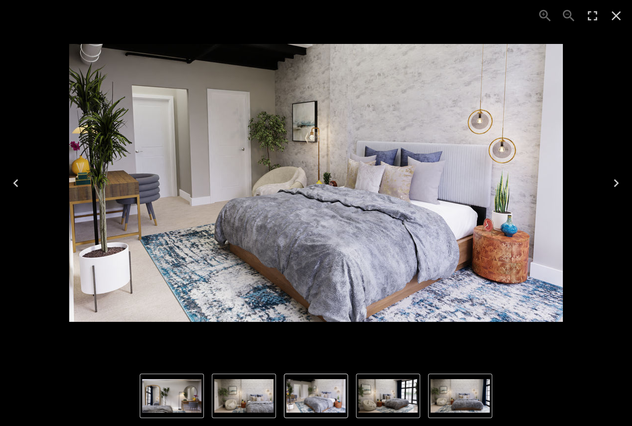
click at [624, 9] on button "Close" at bounding box center [617, 16] width 24 height 24
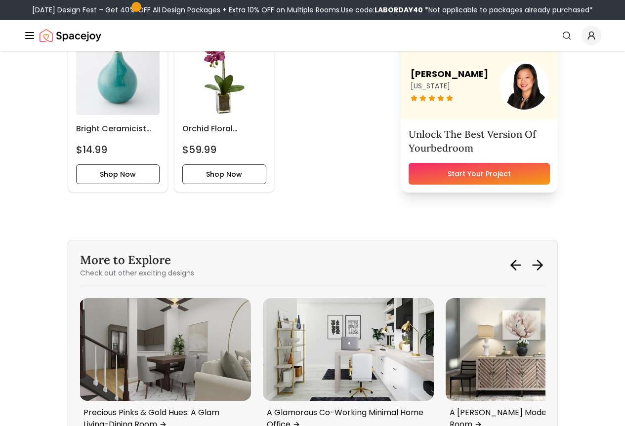
scroll to position [2815, 0]
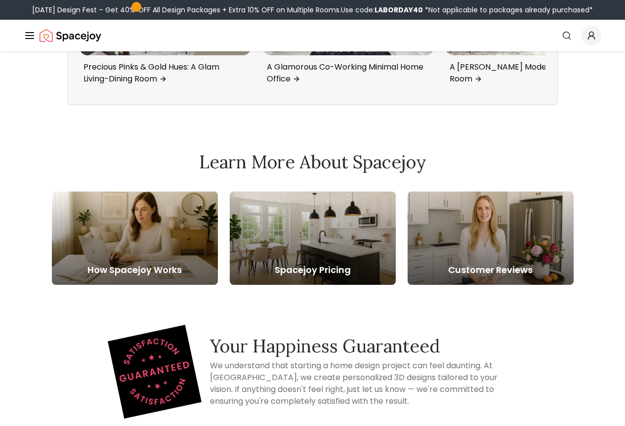
click at [558, 105] on div "More to Explore Check out other exciting designs A Transitional Living Room Wit…" at bounding box center [313, -1] width 490 height 210
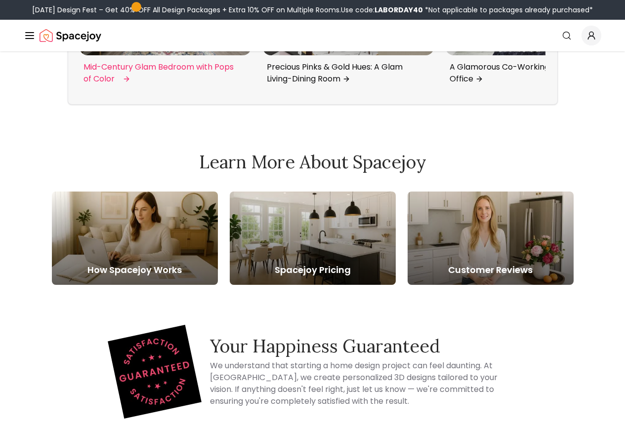
click at [205, 55] on img "3 / 6" at bounding box center [165, 4] width 171 height 103
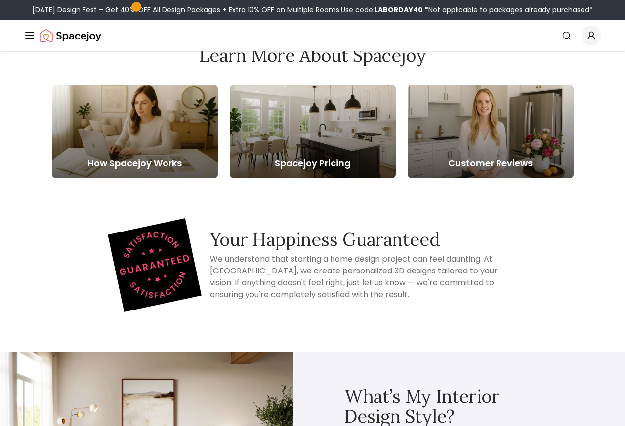
scroll to position [2847, 0]
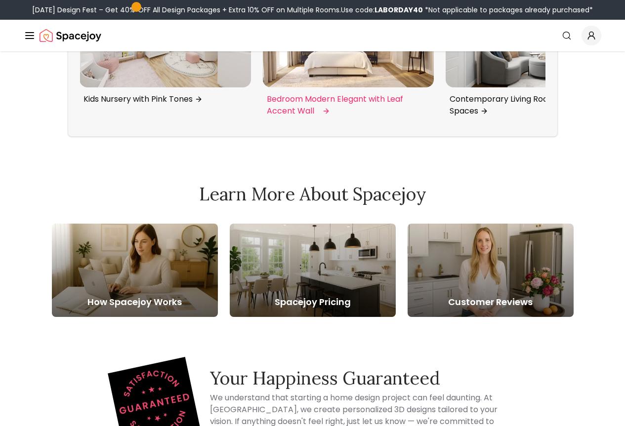
click at [313, 87] on img "4 / 6" at bounding box center [348, 36] width 171 height 103
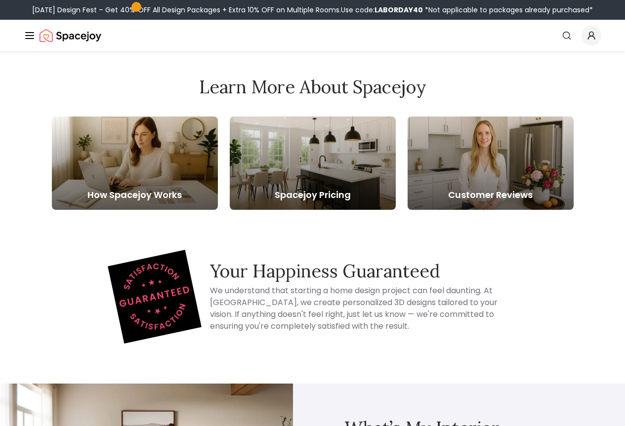
scroll to position [2865, 0]
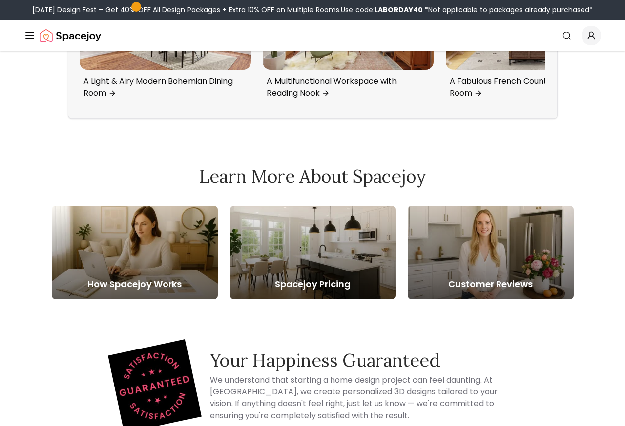
click at [558, 119] on div "More to Explore Check out other exciting designs Contemporary Japandi Living Di…" at bounding box center [313, 14] width 490 height 210
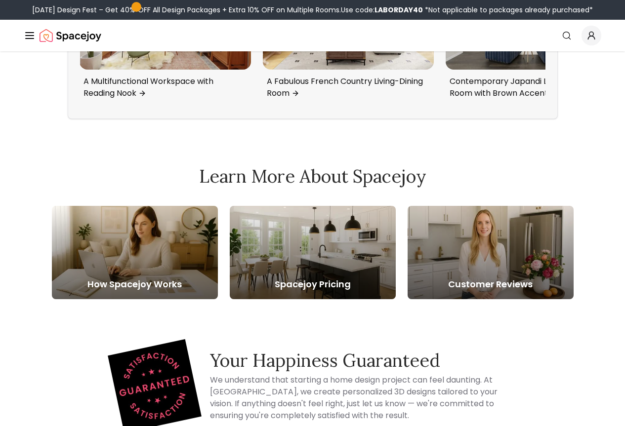
click at [558, 119] on div "More to Explore Check out other exciting designs A Mid-Century Living-Dining Ro…" at bounding box center [313, 14] width 490 height 210
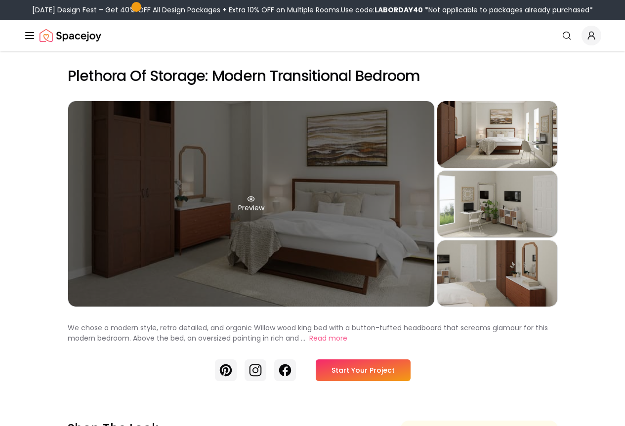
click at [209, 224] on div "Preview" at bounding box center [251, 203] width 366 height 205
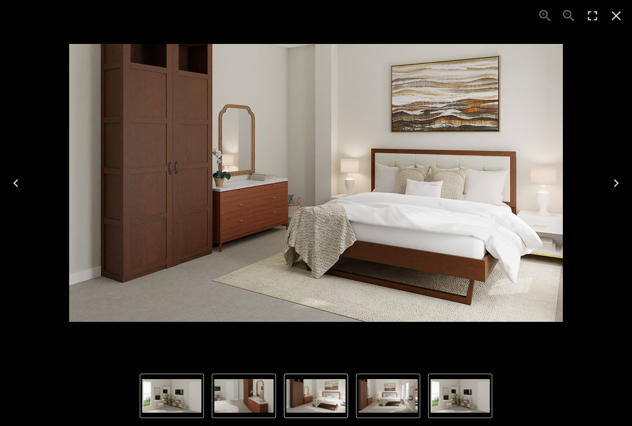
drag, startPoint x: 383, startPoint y: 186, endPoint x: 401, endPoint y: -60, distance: 246.1
click at [392, 397] on img "2 of 4" at bounding box center [388, 396] width 59 height 34
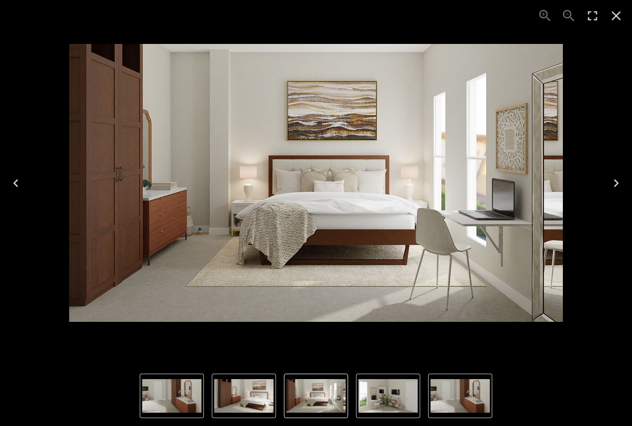
click at [609, 11] on icon "Close" at bounding box center [617, 16] width 16 height 16
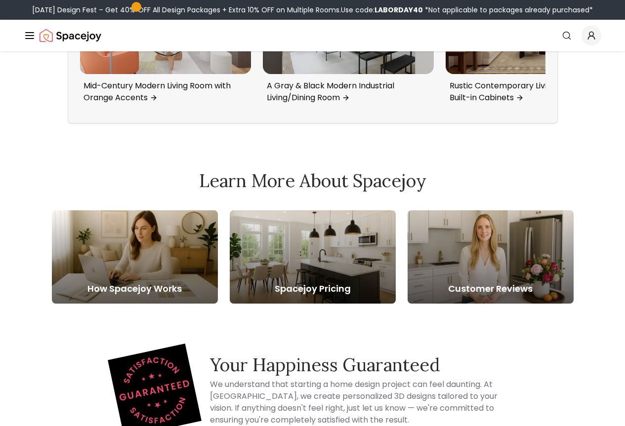
scroll to position [2758, 0]
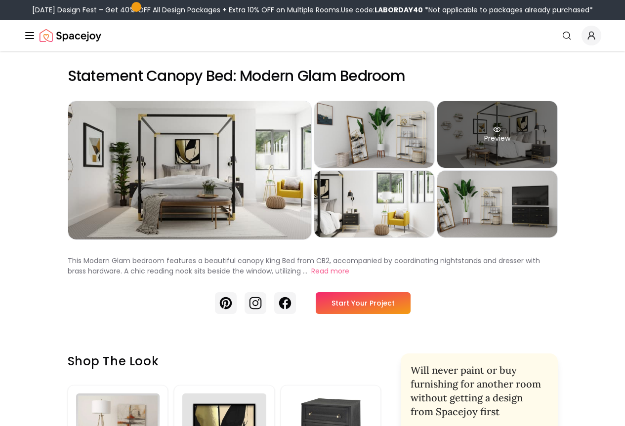
click at [529, 154] on div "Preview" at bounding box center [497, 134] width 120 height 67
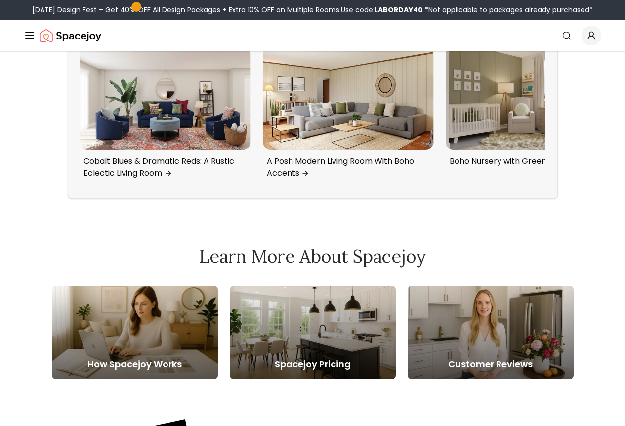
scroll to position [2456, 0]
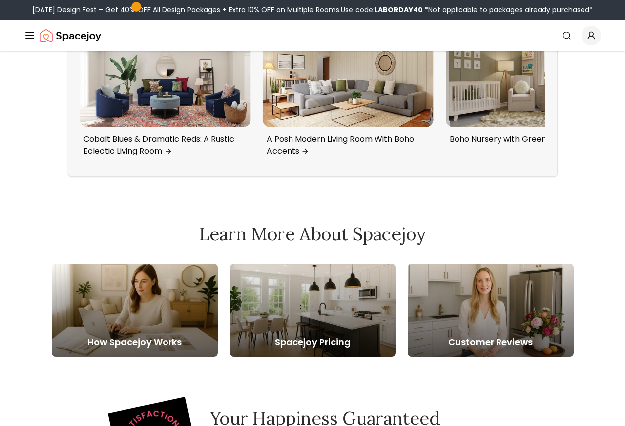
click at [558, 177] on div "More to Explore Check out other exciting designs Soothing & Bright: A Mid-Centu…" at bounding box center [313, 71] width 490 height 210
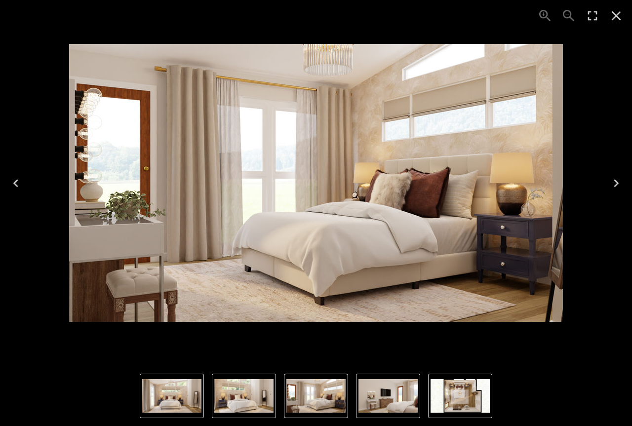
click at [244, 403] on img "2 of 5" at bounding box center [243, 396] width 59 height 34
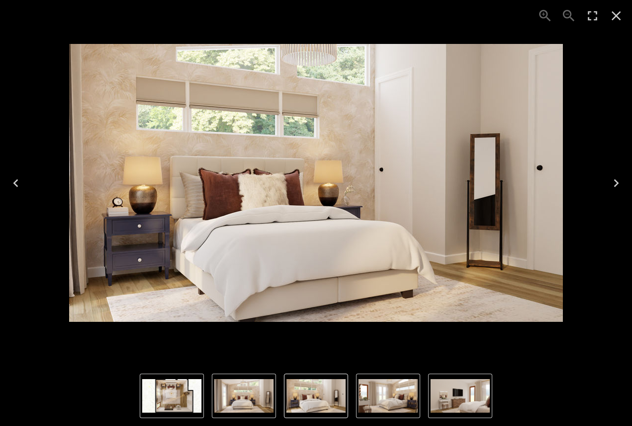
click at [204, 392] on nav "Thumbnails" at bounding box center [316, 396] width 353 height 44
click at [248, 408] on img "1 of 5" at bounding box center [243, 396] width 59 height 34
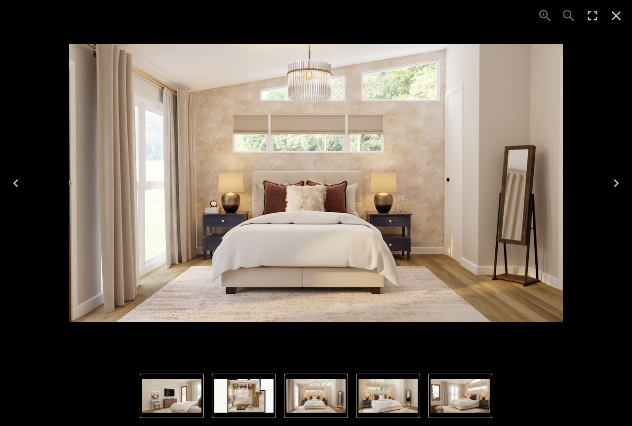
click at [624, 19] on button "Close" at bounding box center [617, 16] width 24 height 24
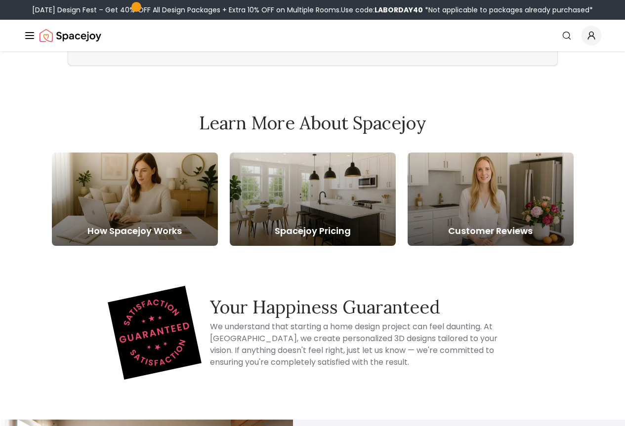
scroll to position [2129, 0]
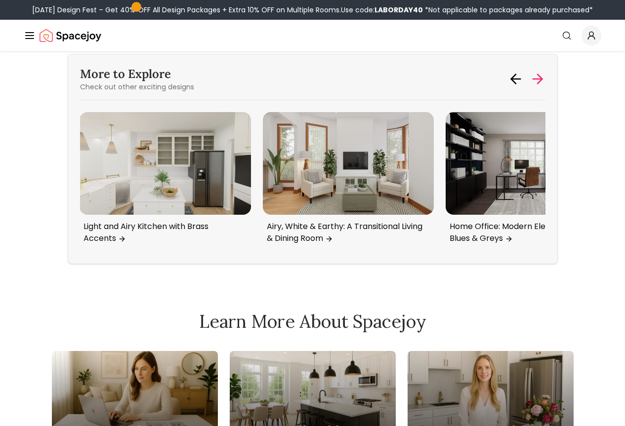
click at [545, 87] on icon at bounding box center [537, 79] width 16 height 16
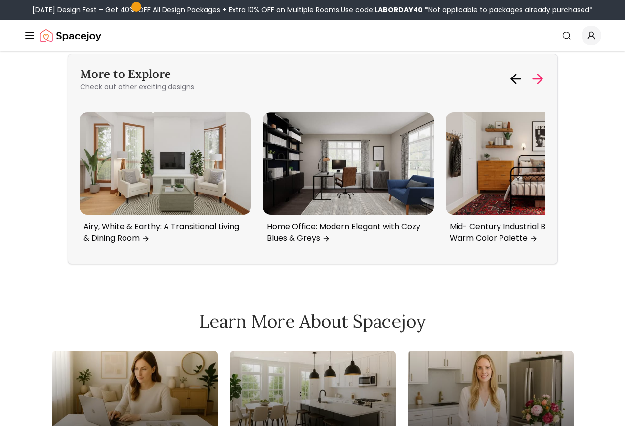
click at [545, 87] on icon at bounding box center [537, 79] width 16 height 16
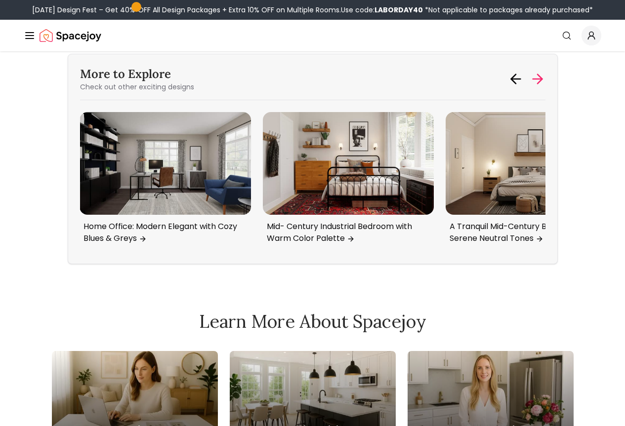
click at [545, 87] on icon at bounding box center [537, 79] width 16 height 16
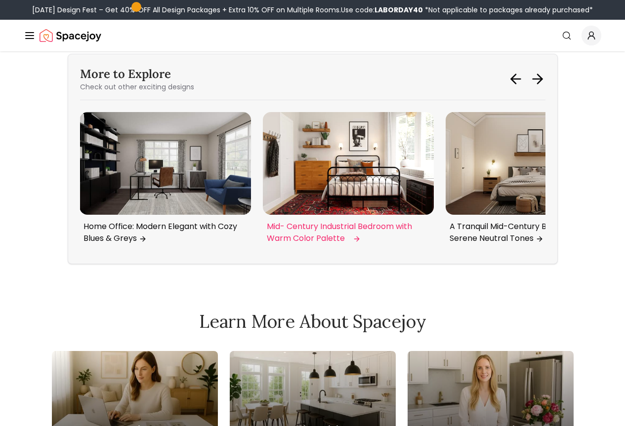
click at [350, 215] on img "2 / 6" at bounding box center [348, 163] width 171 height 103
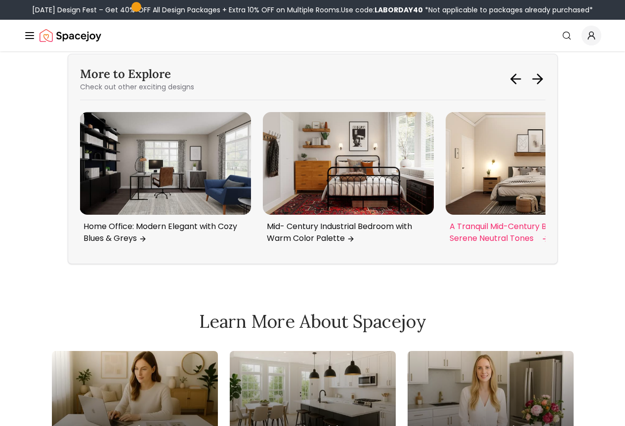
click at [497, 215] on img "3 / 6" at bounding box center [531, 163] width 171 height 103
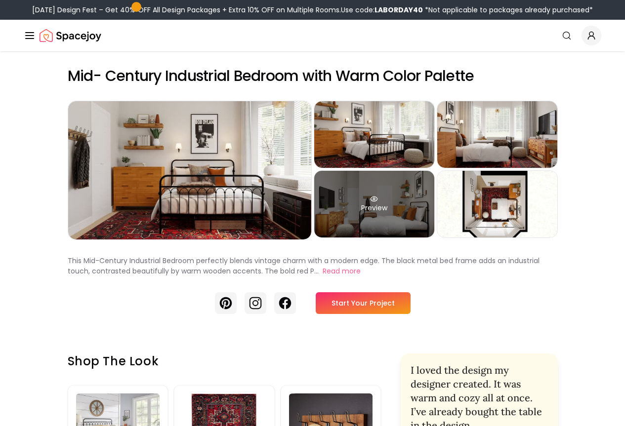
click at [415, 226] on div "Preview" at bounding box center [374, 204] width 120 height 67
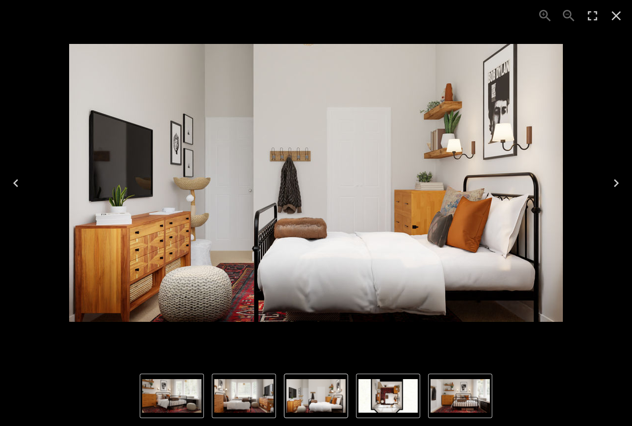
click at [624, 140] on div "4 of 5" at bounding box center [316, 183] width 632 height 366
click at [623, 25] on button "Close" at bounding box center [617, 16] width 24 height 24
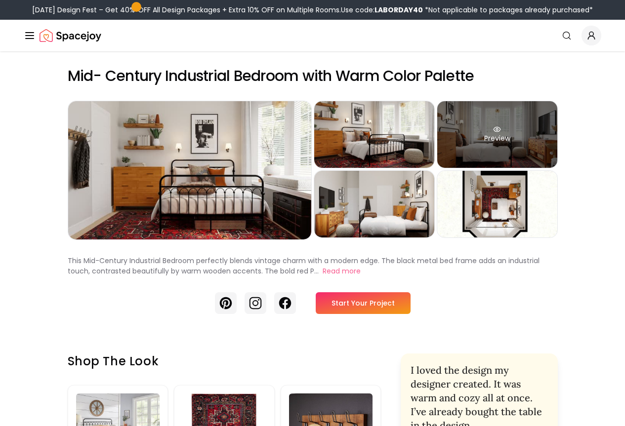
click at [557, 153] on div "Preview" at bounding box center [497, 134] width 120 height 67
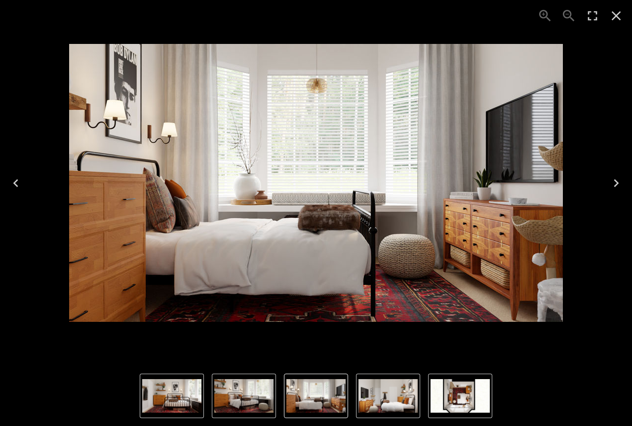
click at [619, 28] on div "Lightbox" at bounding box center [580, 16] width 103 height 32
click at [621, 19] on icon "Close" at bounding box center [617, 16] width 16 height 16
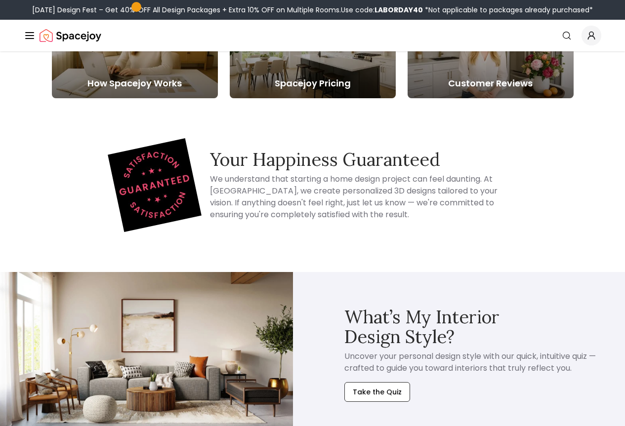
scroll to position [3443, 0]
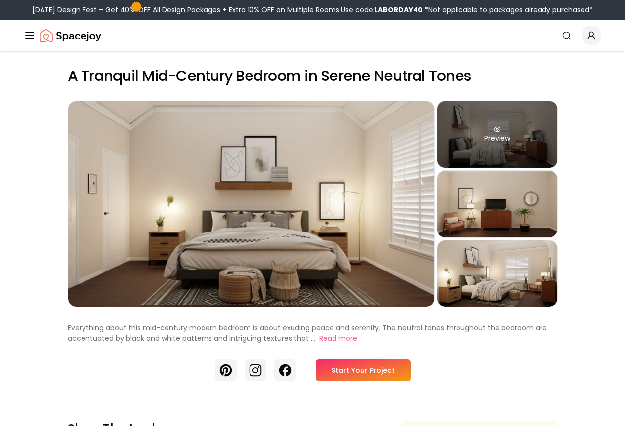
click at [538, 152] on div "Preview" at bounding box center [497, 134] width 120 height 67
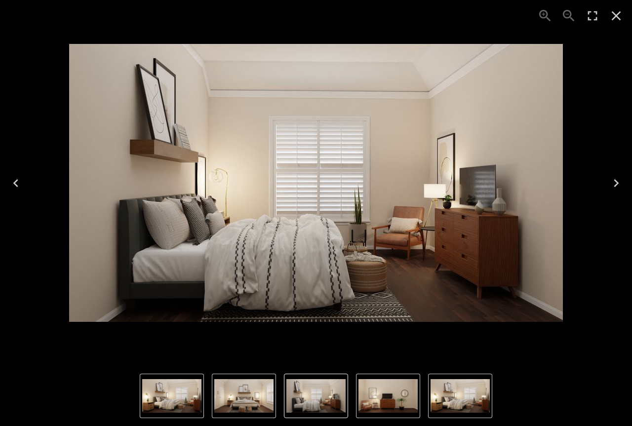
click at [548, 408] on div "Lightbox" at bounding box center [316, 396] width 632 height 60
